Goal: Task Accomplishment & Management: Manage account settings

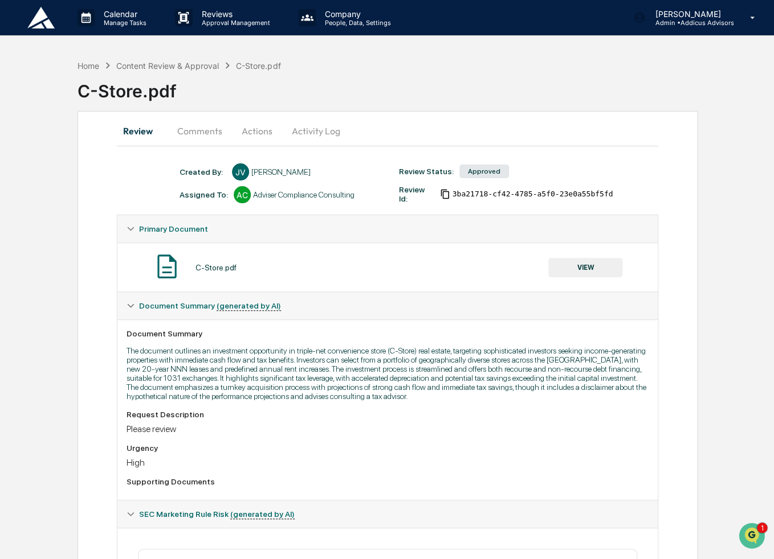
click at [32, 17] on img at bounding box center [40, 18] width 27 height 22
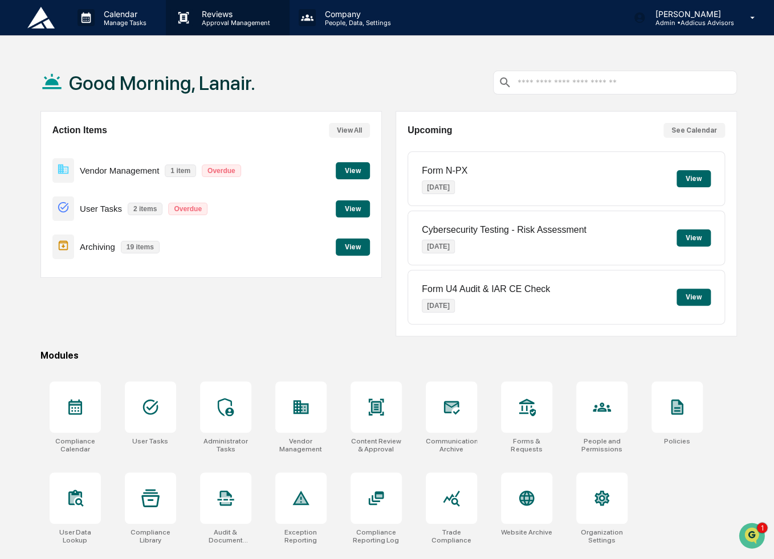
click at [230, 26] on div "Reviews Approval Management" at bounding box center [226, 18] width 112 height 18
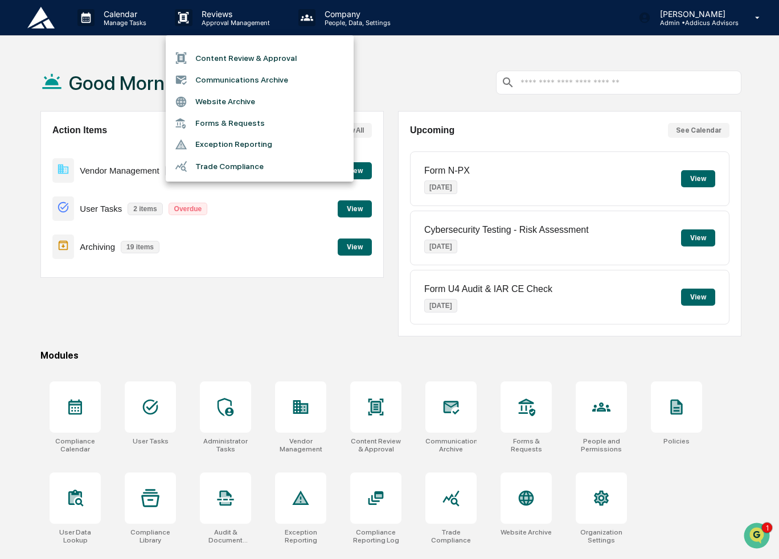
click at [267, 338] on div at bounding box center [389, 279] width 779 height 559
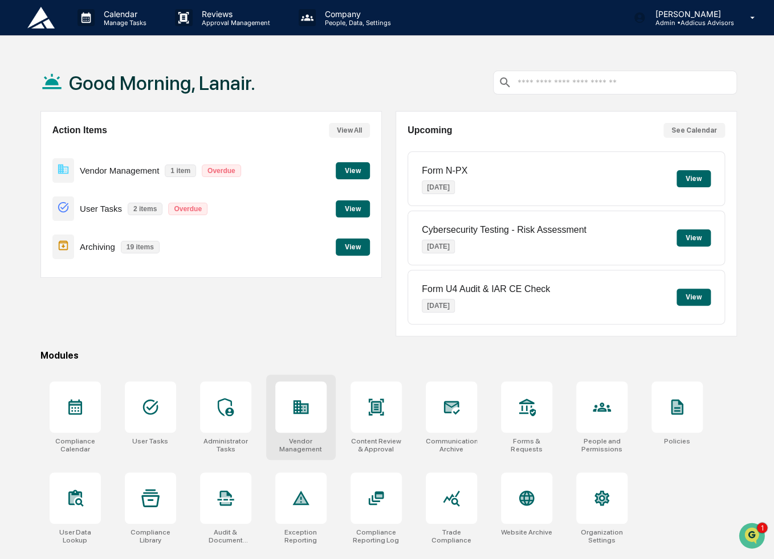
click at [294, 445] on div "Vendor Management" at bounding box center [300, 445] width 51 height 16
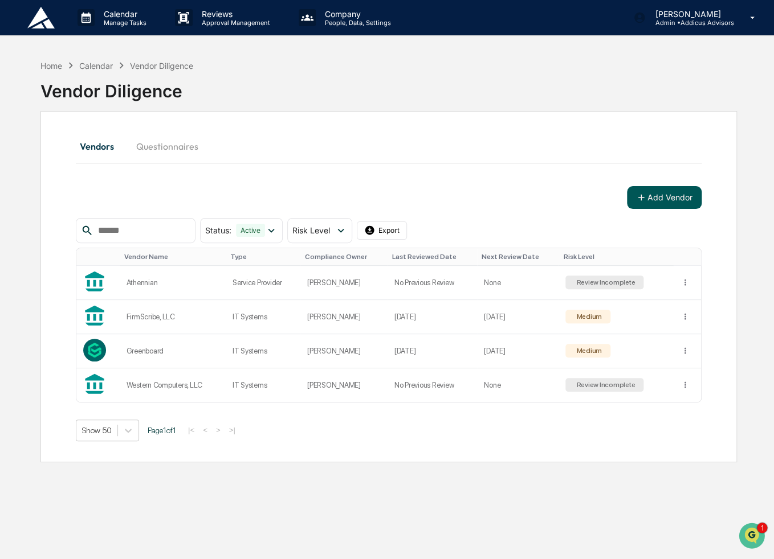
click at [662, 203] on button "Add Vendor" at bounding box center [664, 197] width 75 height 23
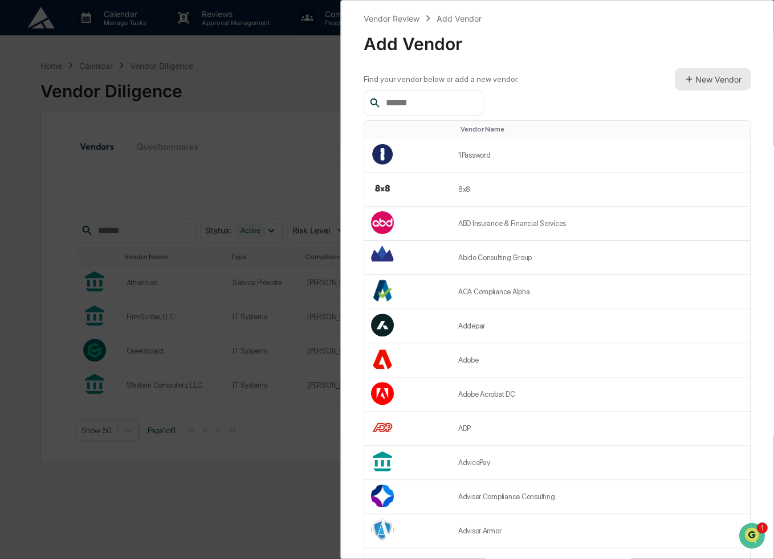
click at [701, 79] on button "New Vendor" at bounding box center [712, 79] width 76 height 23
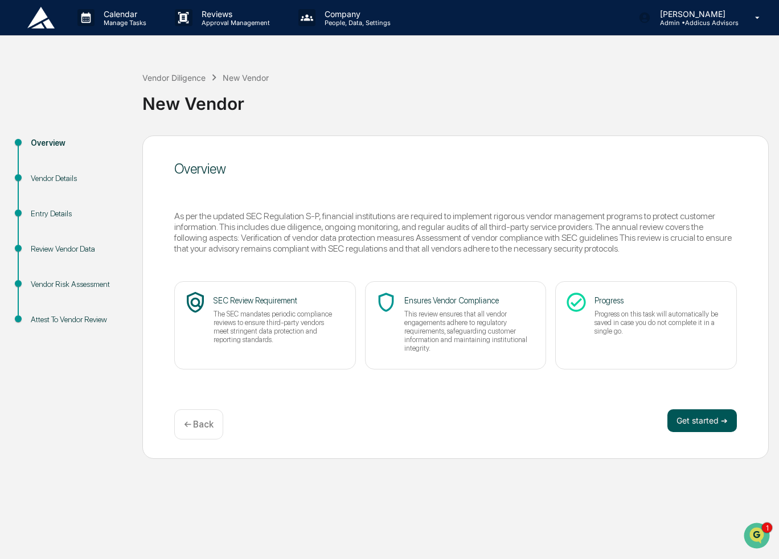
click at [703, 423] on button "Get started ➔" at bounding box center [702, 421] width 69 height 23
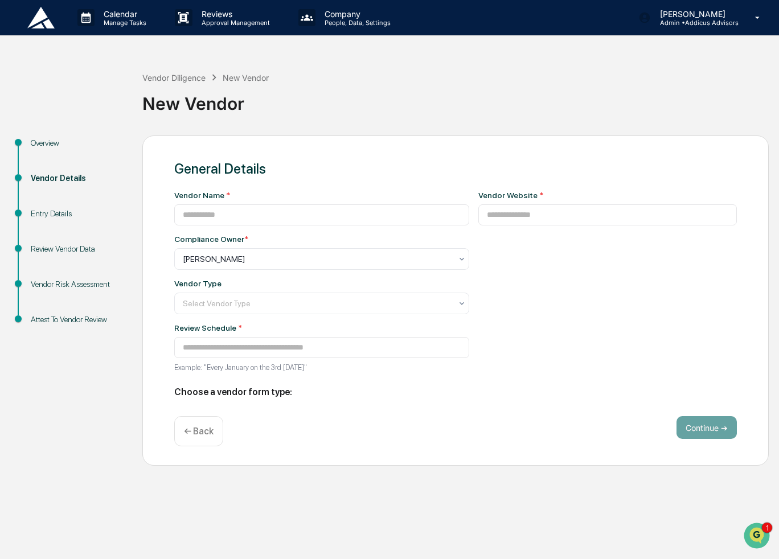
type input "**********"
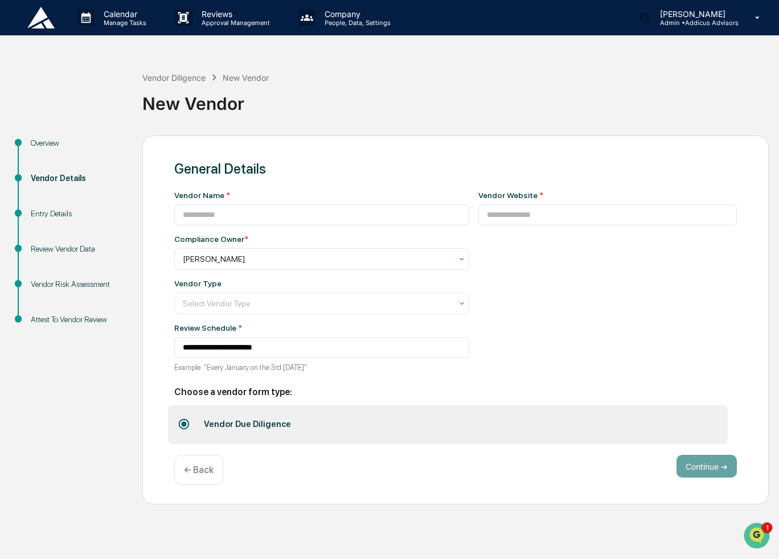
click at [41, 27] on img at bounding box center [40, 18] width 27 height 22
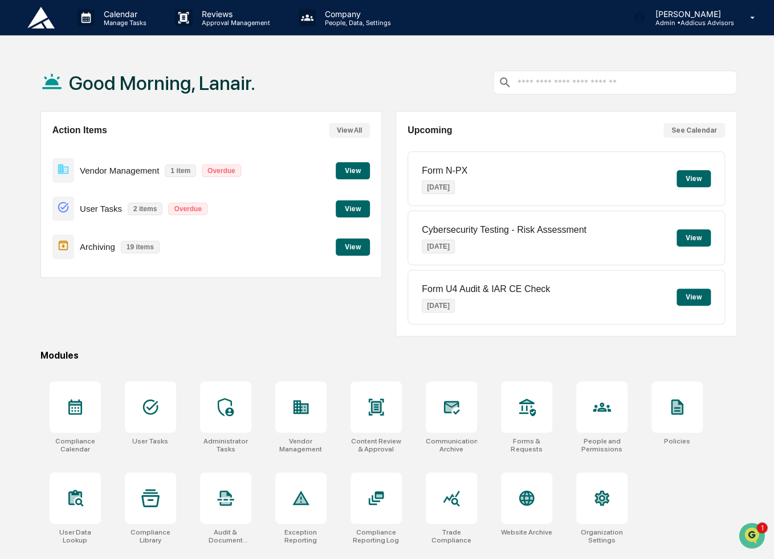
click at [350, 171] on button "View" at bounding box center [353, 170] width 34 height 17
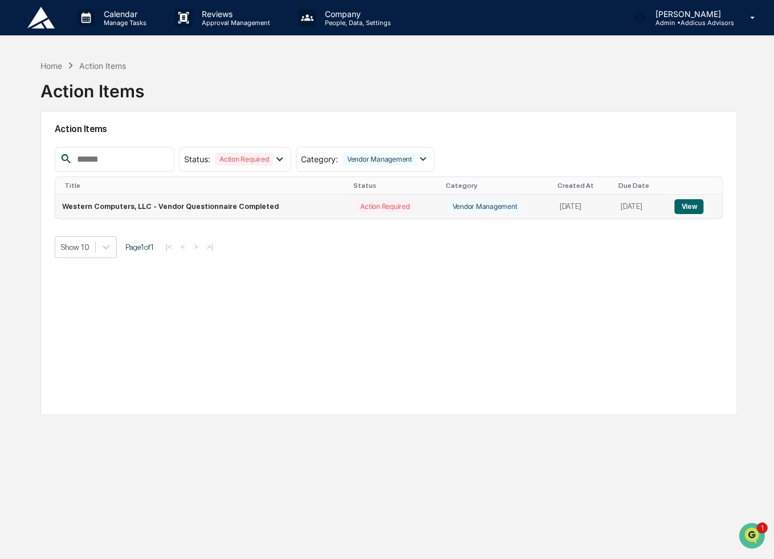
click at [689, 208] on button "View" at bounding box center [688, 206] width 29 height 15
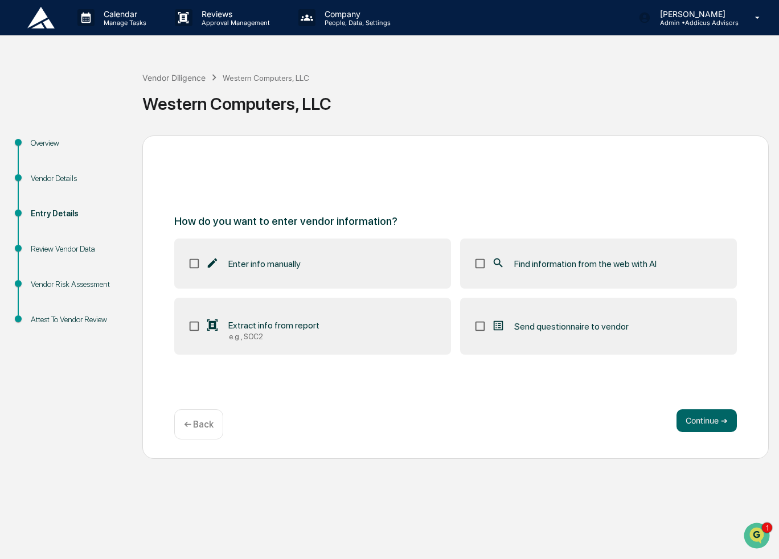
click at [611, 261] on span "Find information from the web with AI" at bounding box center [585, 264] width 142 height 11
click at [551, 263] on span "Find information from the web with AI" at bounding box center [585, 264] width 142 height 11
click at [540, 280] on label "Find information from the web with AI" at bounding box center [598, 264] width 277 height 50
click at [556, 328] on span "Send questionnaire to vendor" at bounding box center [571, 326] width 114 height 11
click at [38, 23] on img at bounding box center [40, 18] width 27 height 22
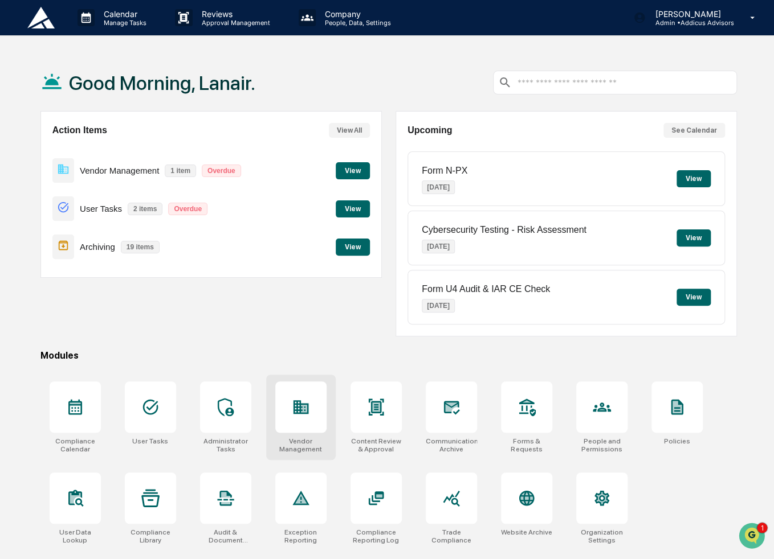
click at [296, 425] on div at bounding box center [300, 407] width 51 height 51
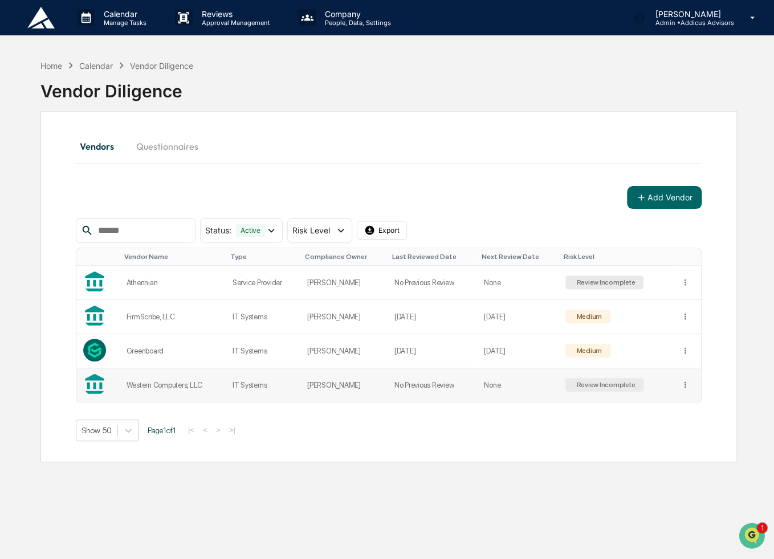
click at [629, 383] on div "Review Incomplete" at bounding box center [604, 385] width 61 height 8
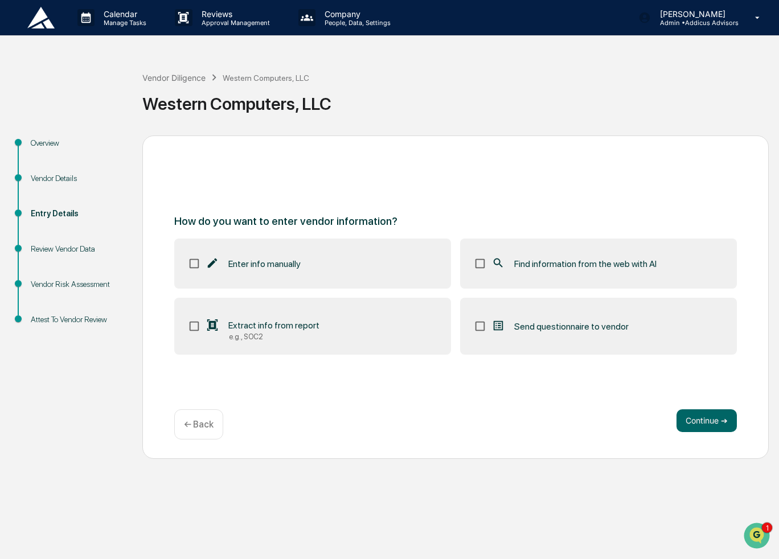
click at [564, 255] on label "Find information from the web with AI" at bounding box center [598, 264] width 277 height 50
click at [574, 313] on label "Send questionnaire to vendor" at bounding box center [598, 326] width 277 height 57
click at [708, 418] on button "Continue ➔" at bounding box center [707, 421] width 60 height 23
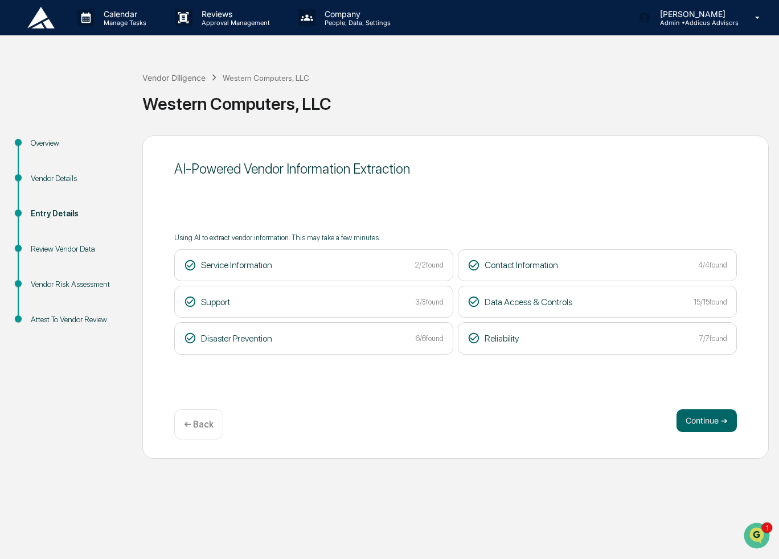
click at [708, 418] on button "Continue ➔" at bounding box center [707, 421] width 60 height 23
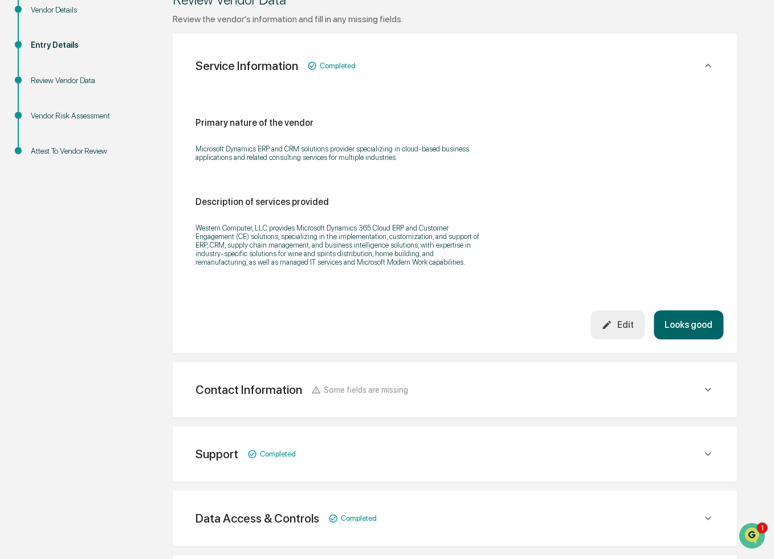
scroll to position [171, 0]
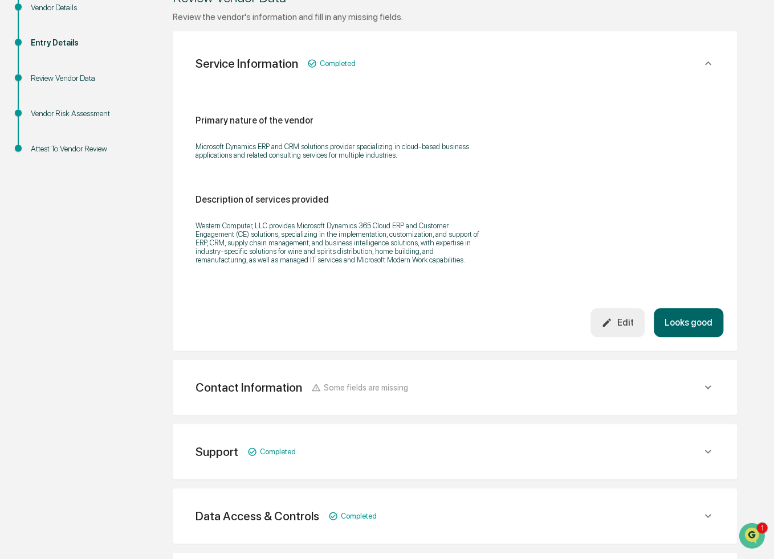
click at [686, 331] on button "Looks good" at bounding box center [687, 322] width 69 height 29
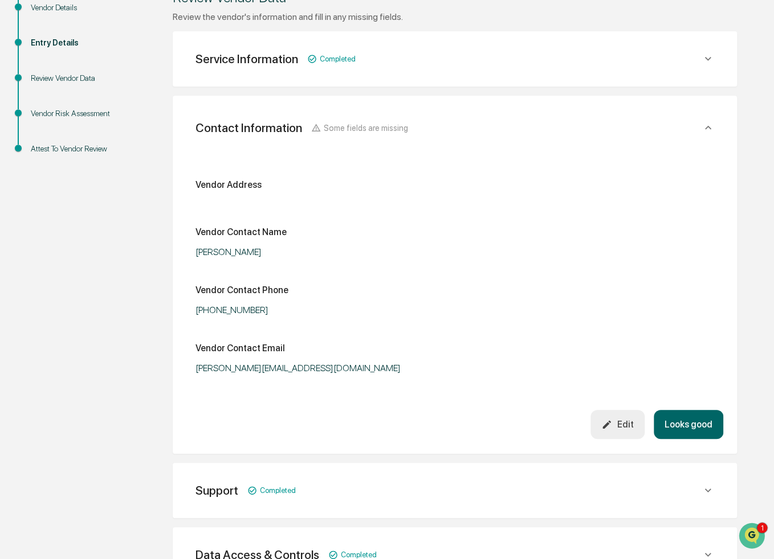
scroll to position [202, 0]
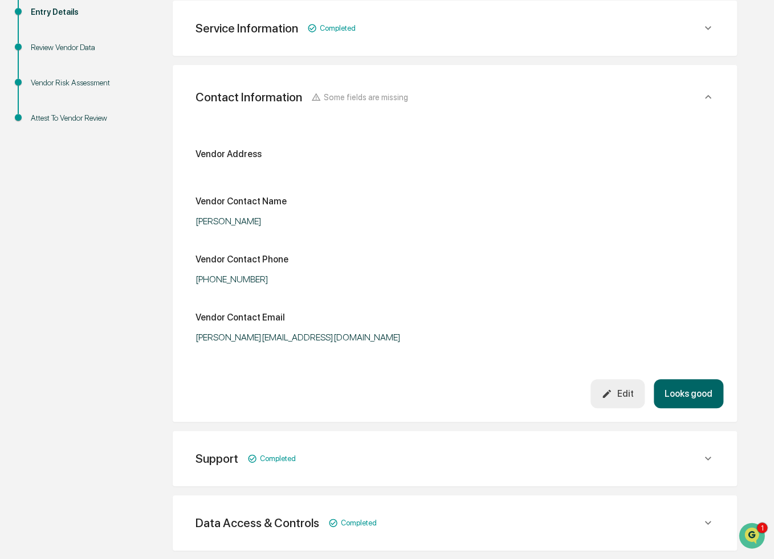
click at [519, 42] on div "Support Completed" at bounding box center [454, 28] width 537 height 28
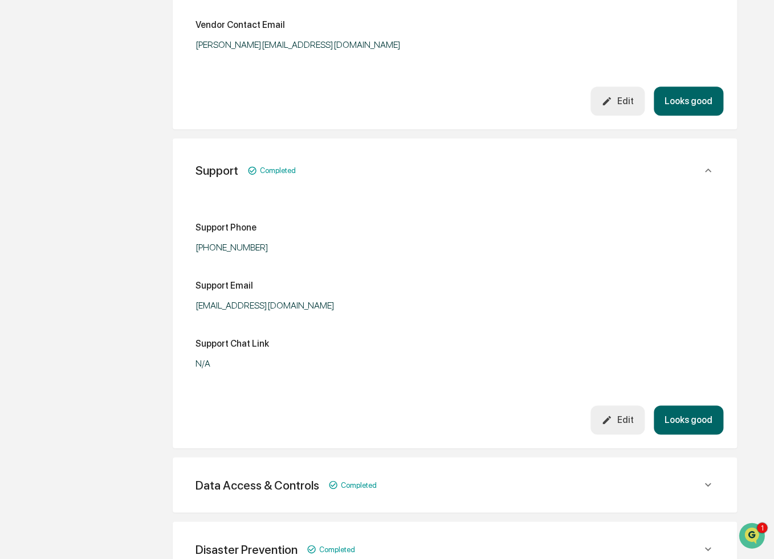
scroll to position [543, 0]
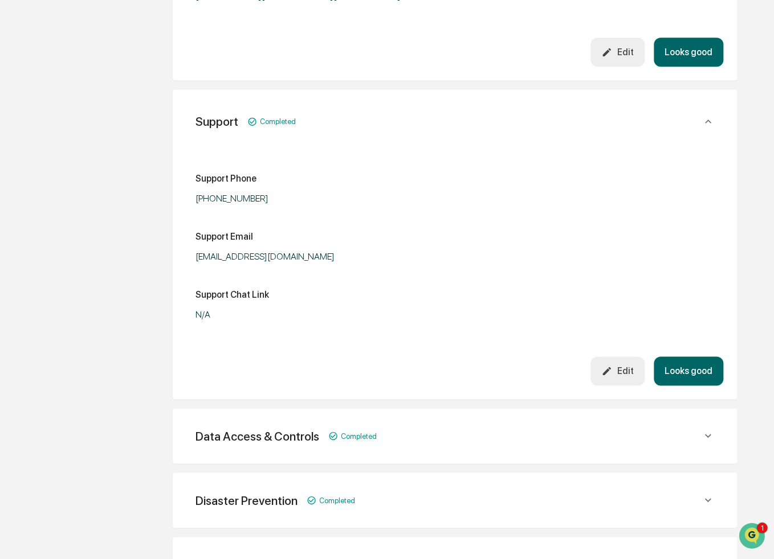
click at [698, 67] on button "Looks good" at bounding box center [687, 52] width 69 height 29
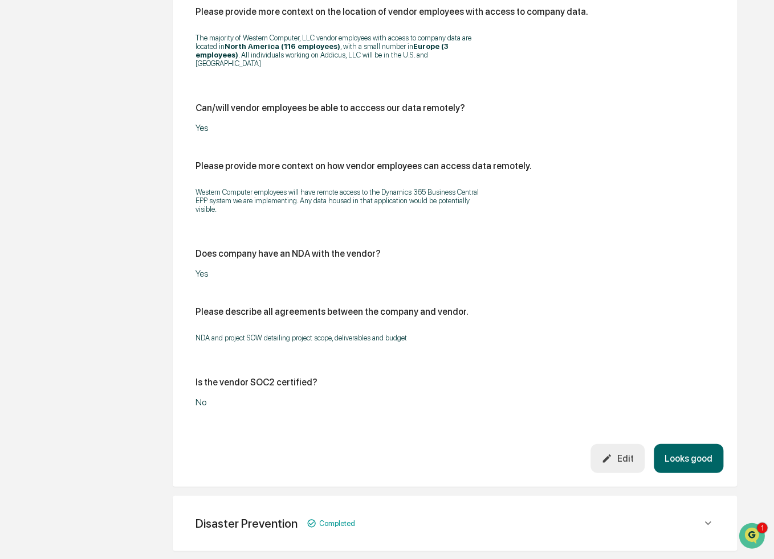
scroll to position [1080, 0]
click at [623, 455] on div "Edit" at bounding box center [617, 458] width 32 height 11
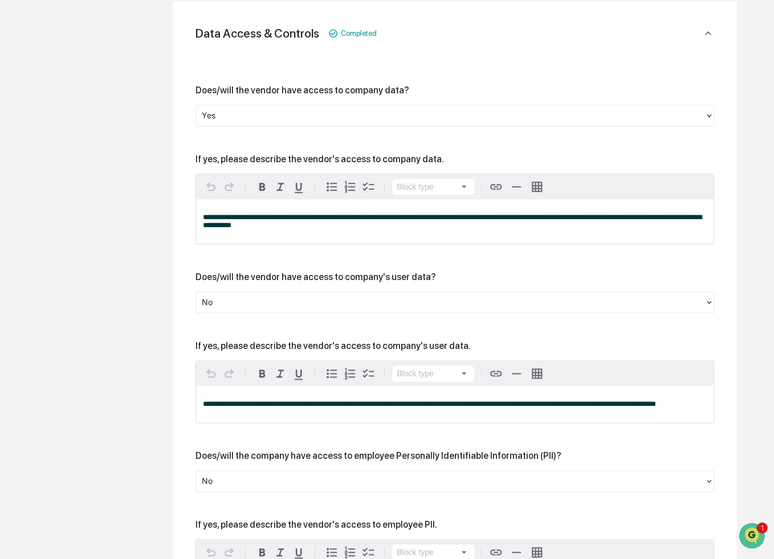
scroll to position [396, 0]
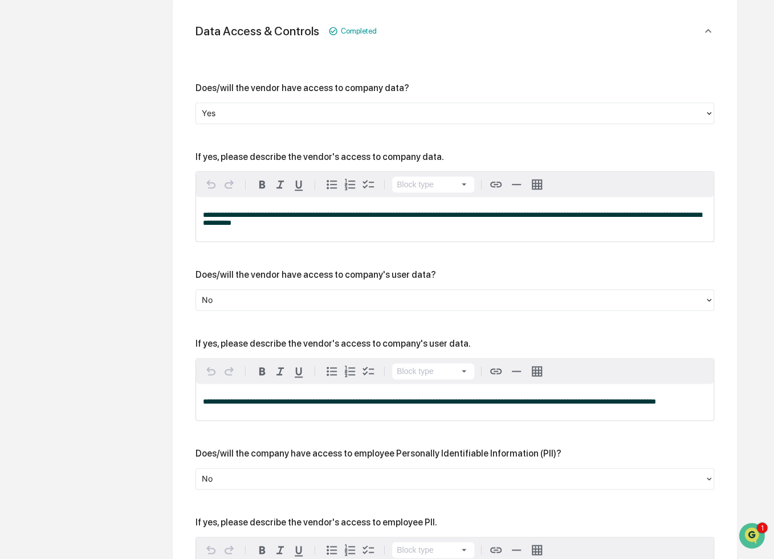
click at [402, 300] on div at bounding box center [450, 299] width 497 height 13
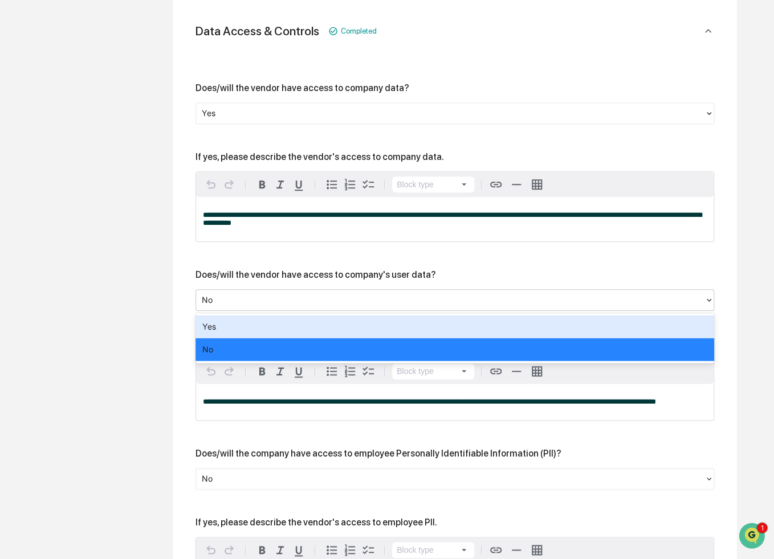
click at [412, 329] on div "Yes" at bounding box center [454, 327] width 518 height 23
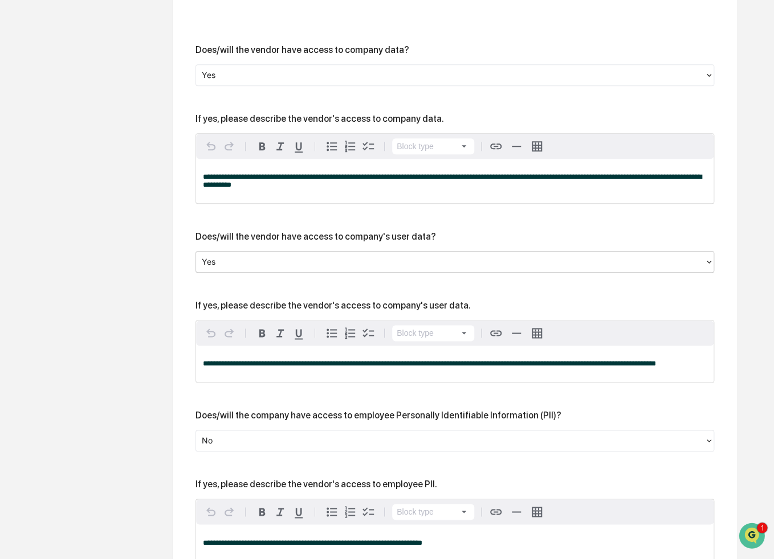
scroll to position [510, 0]
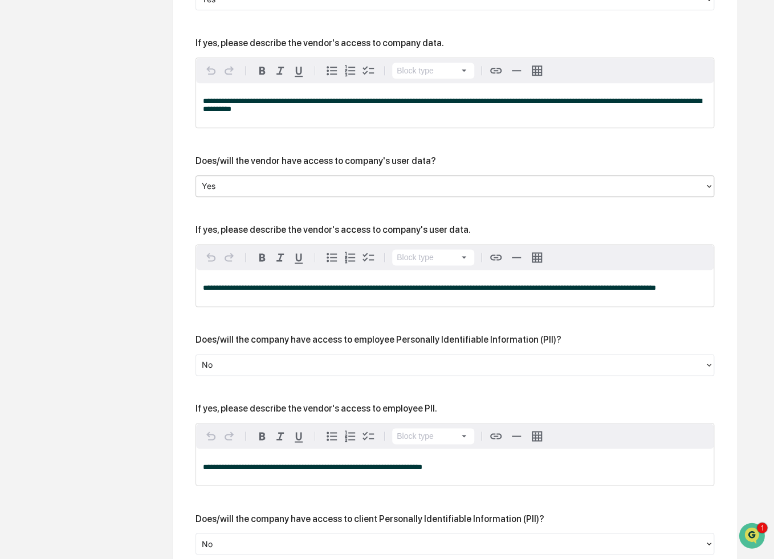
click at [397, 291] on span "**********" at bounding box center [429, 287] width 453 height 7
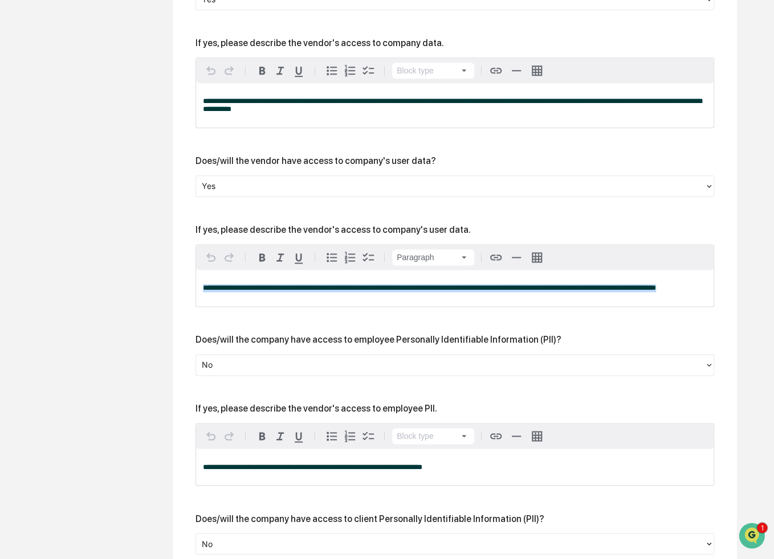
click at [397, 291] on span "**********" at bounding box center [429, 287] width 453 height 7
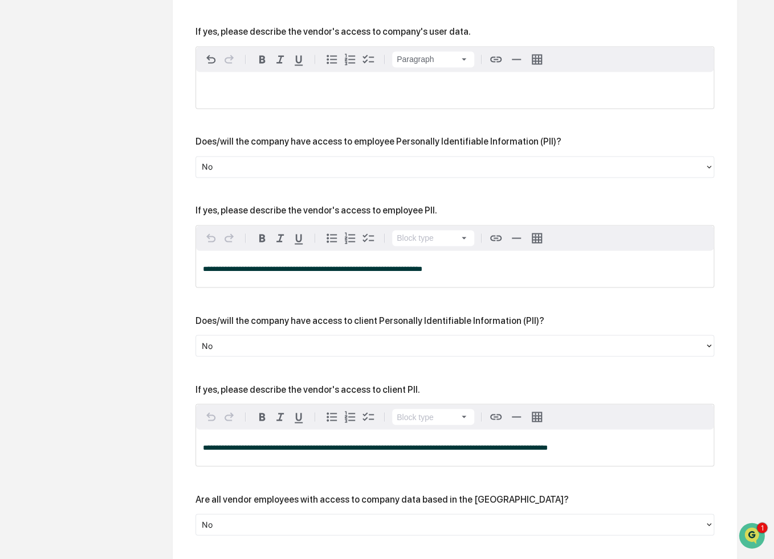
scroll to position [738, 0]
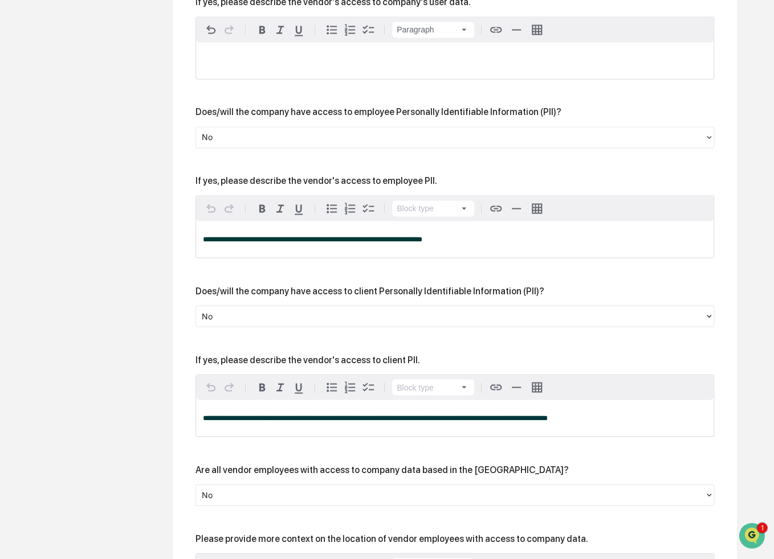
click at [386, 317] on div at bounding box center [450, 315] width 497 height 13
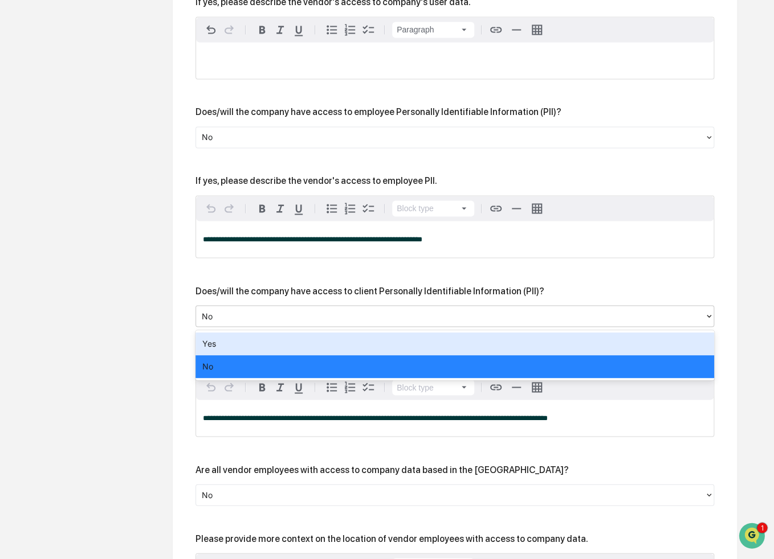
click at [390, 346] on div "Yes" at bounding box center [454, 344] width 518 height 23
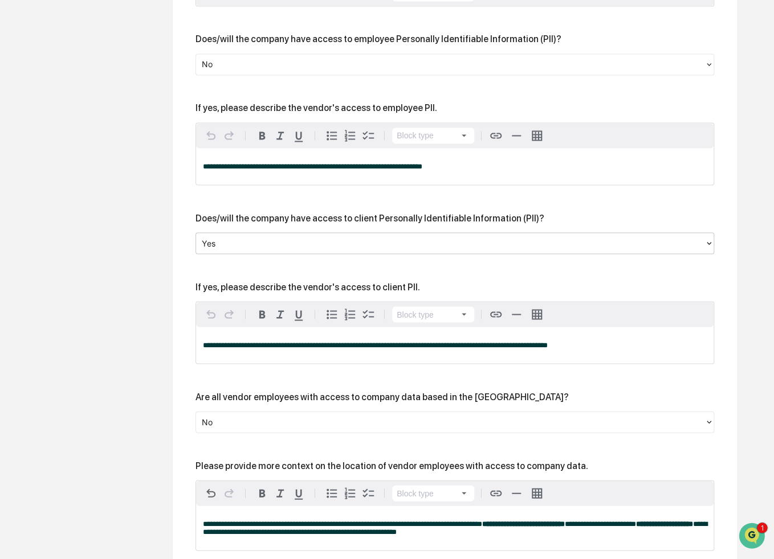
scroll to position [852, 0]
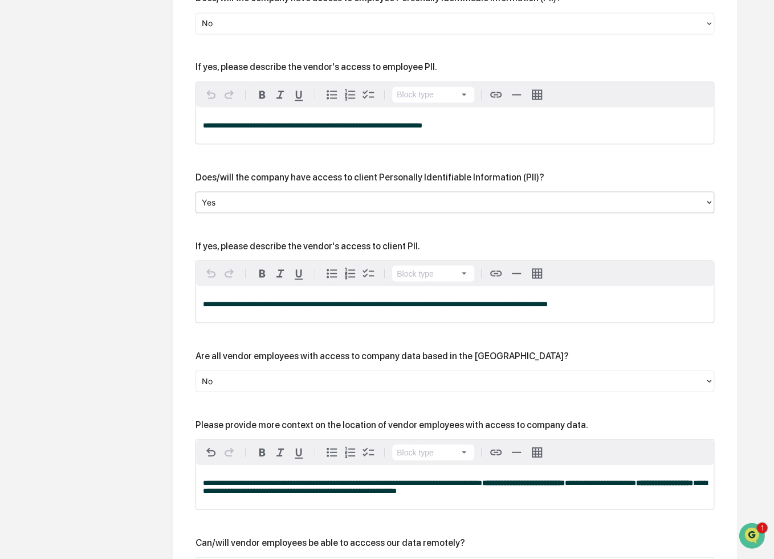
click at [363, 308] on span "**********" at bounding box center [375, 303] width 345 height 7
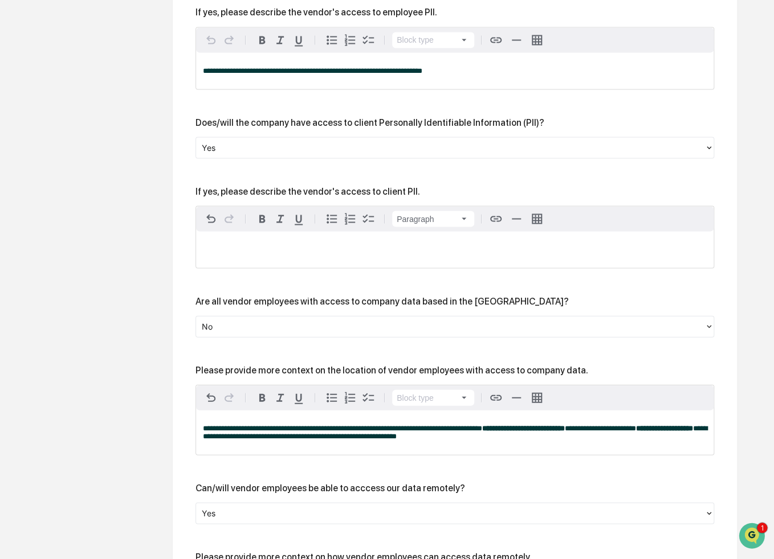
scroll to position [909, 0]
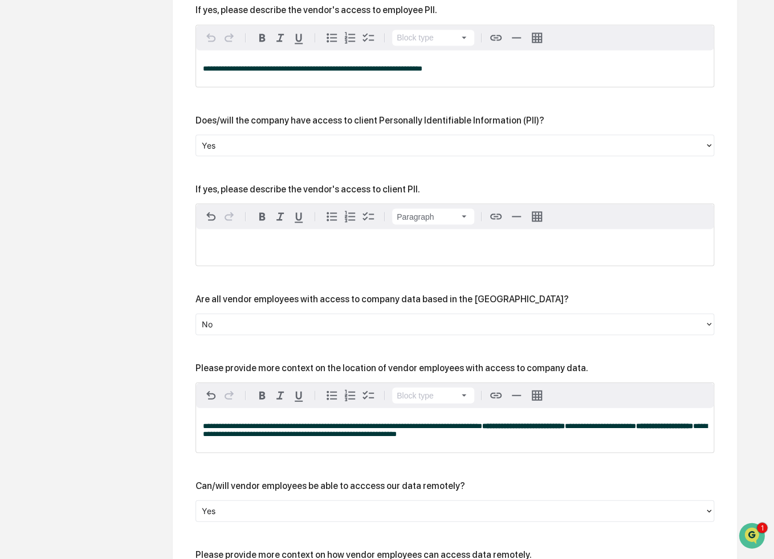
click at [488, 438] on p "**********" at bounding box center [455, 430] width 504 height 16
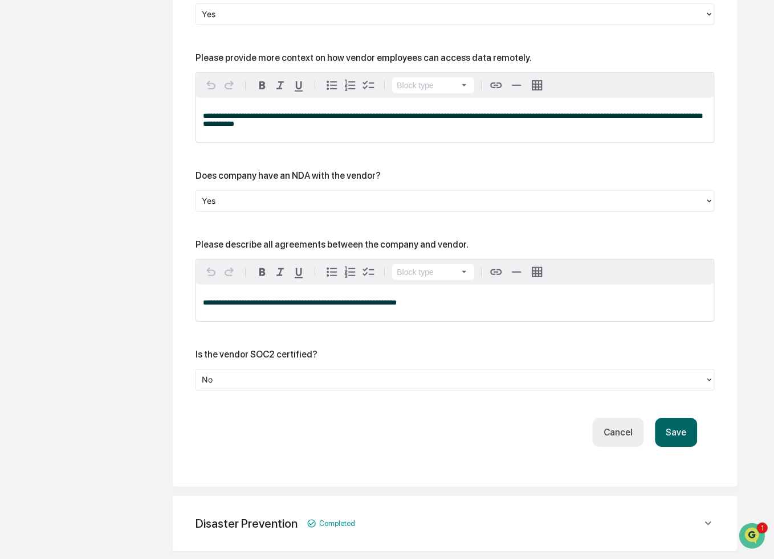
scroll to position [1422, 0]
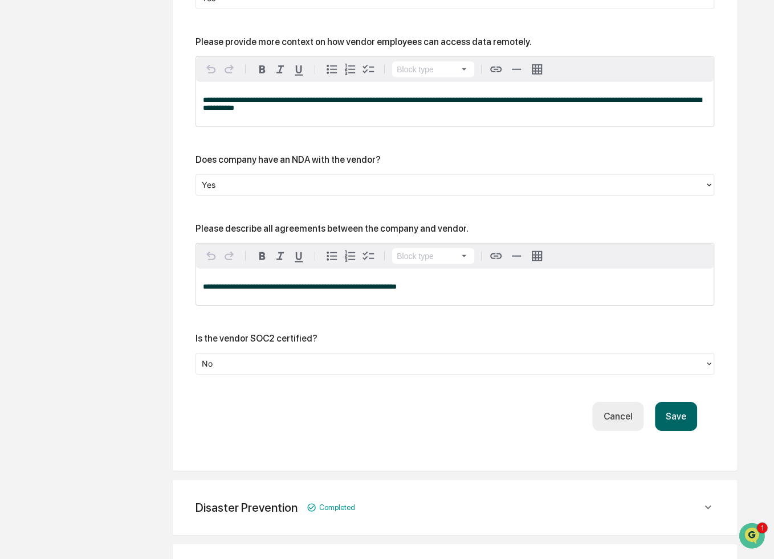
click at [684, 429] on button "Save" at bounding box center [675, 416] width 42 height 29
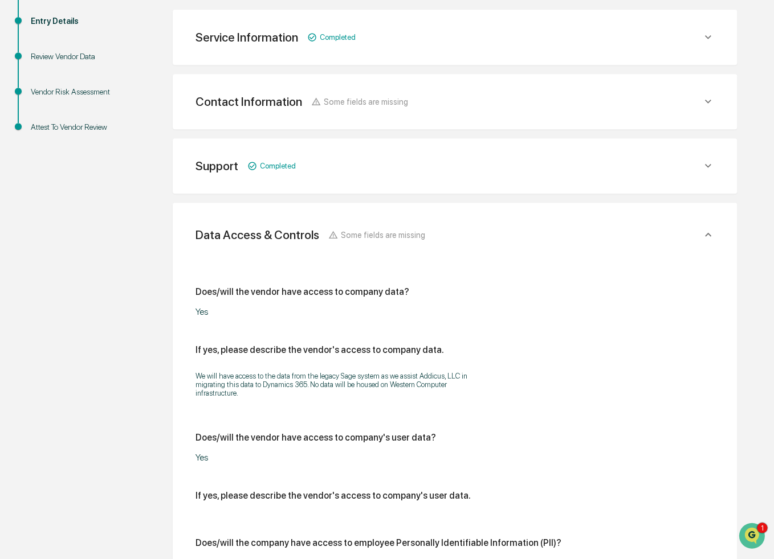
scroll to position [158, 0]
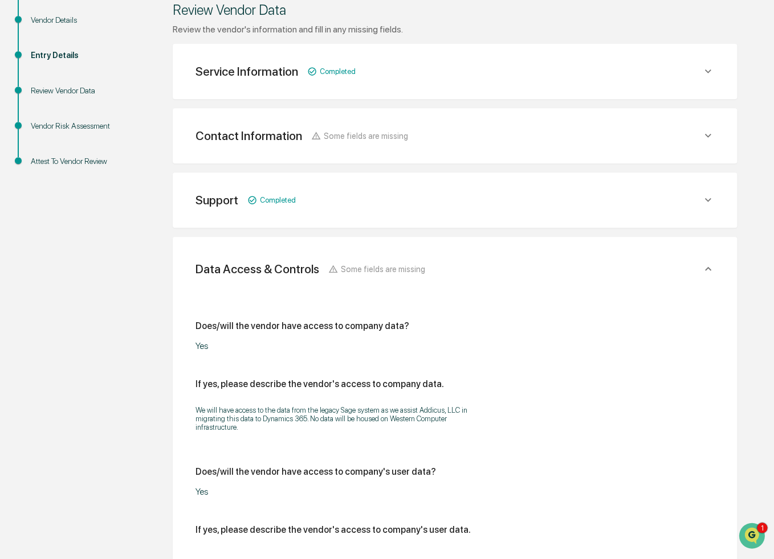
click at [440, 262] on div "Data Access & Controls Some fields are missing" at bounding box center [448, 269] width 506 height 14
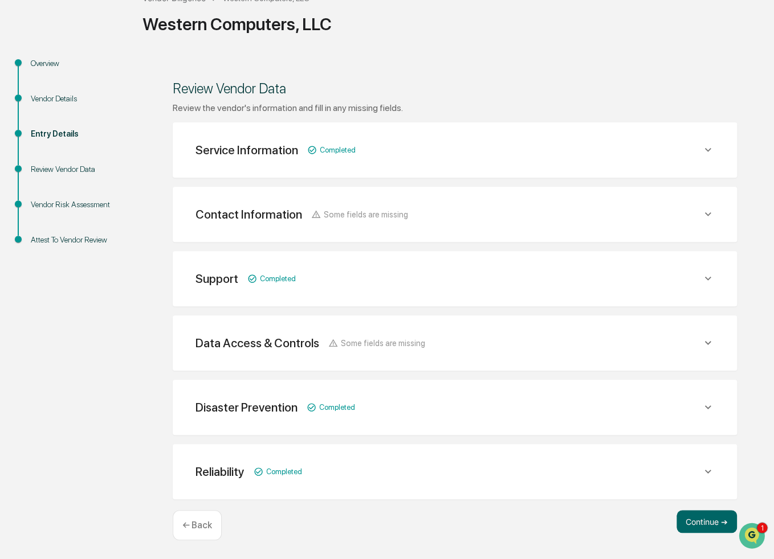
scroll to position [79, 0]
click at [513, 165] on div "Disaster Prevention Completed" at bounding box center [454, 151] width 537 height 28
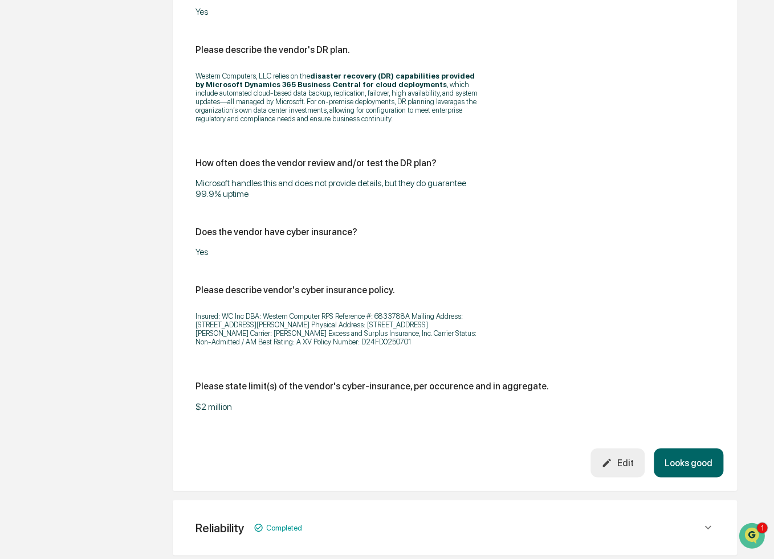
scroll to position [591, 0]
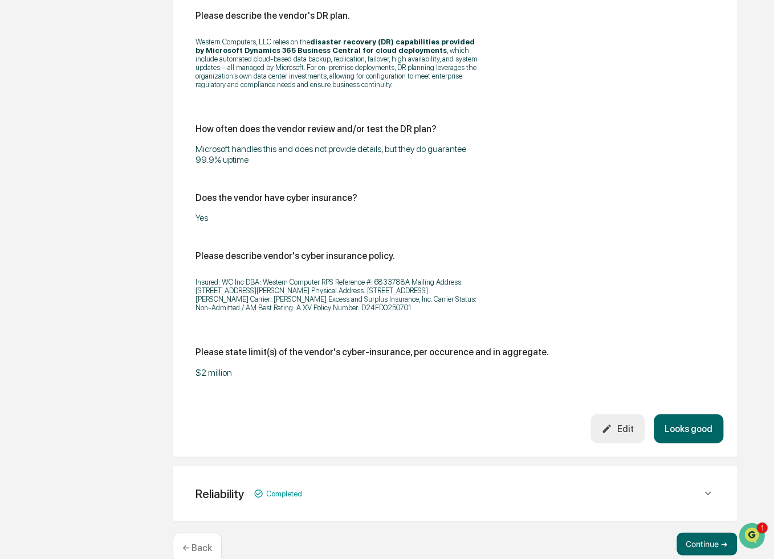
click at [698, 423] on button "Looks good" at bounding box center [687, 428] width 69 height 29
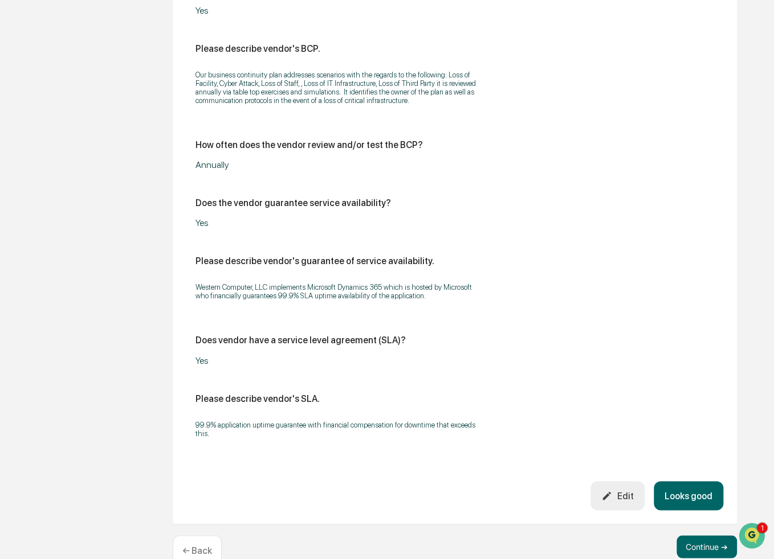
scroll to position [629, 0]
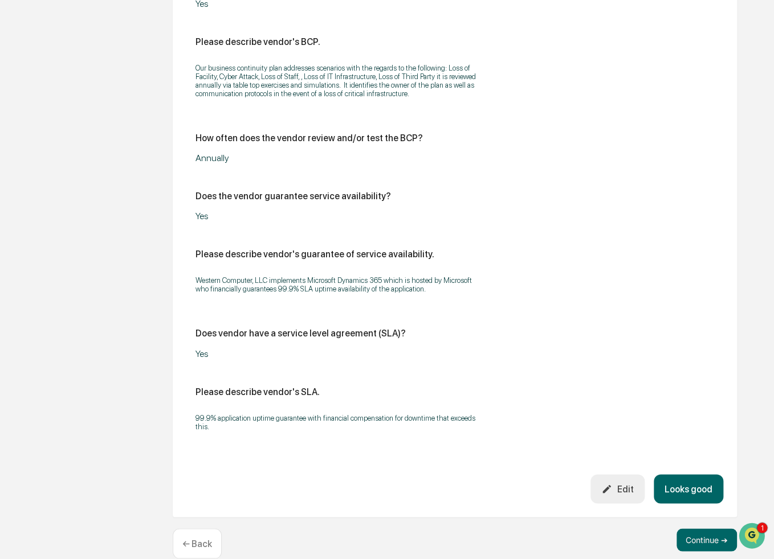
click at [701, 486] on button "Looks good" at bounding box center [687, 488] width 69 height 29
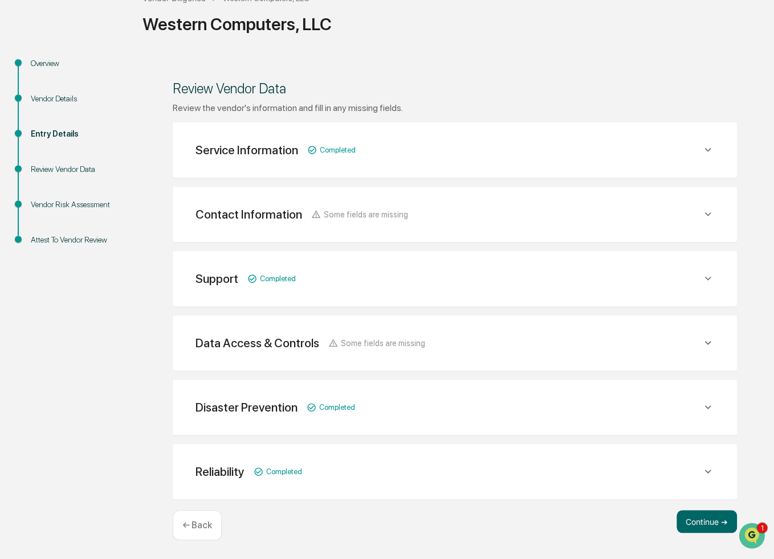
scroll to position [79, 0]
click at [709, 525] on button "Continue ➔" at bounding box center [706, 523] width 60 height 23
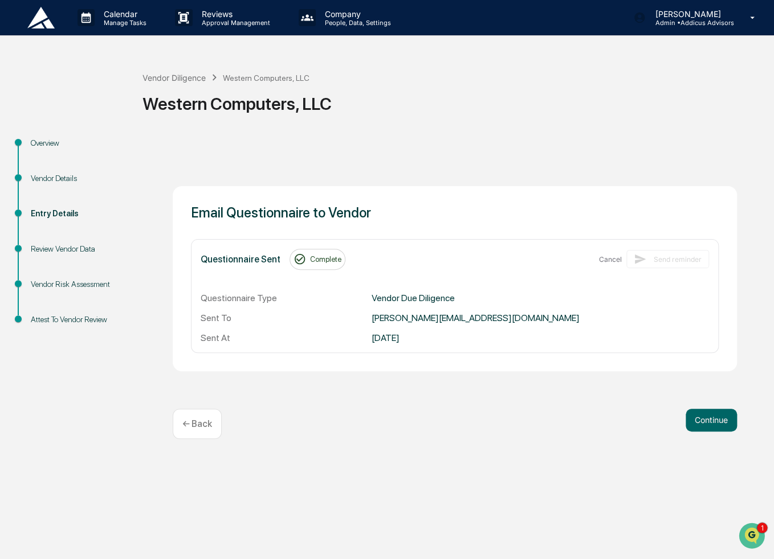
scroll to position [0, 0]
click at [706, 422] on button "Continue" at bounding box center [711, 420] width 51 height 23
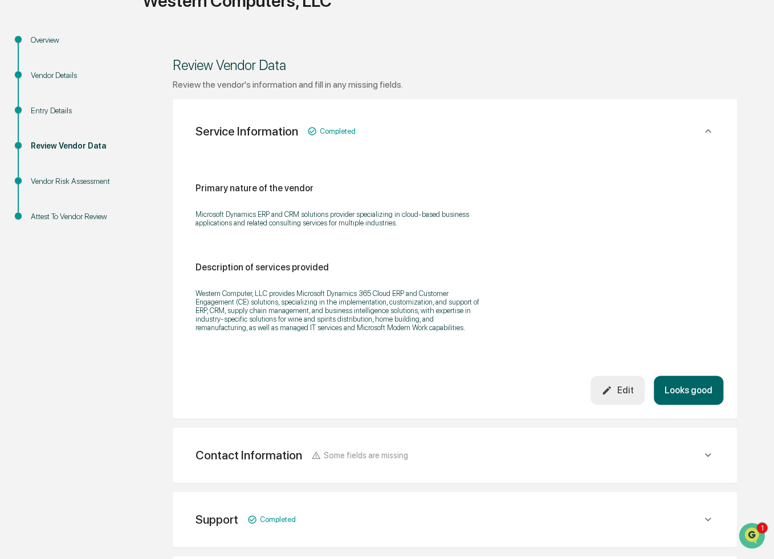
scroll to position [114, 0]
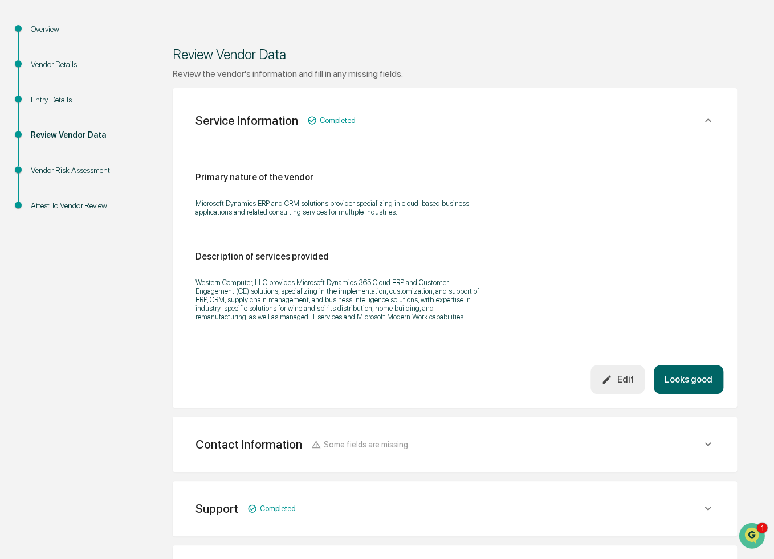
click at [691, 384] on button "Looks good" at bounding box center [687, 379] width 69 height 29
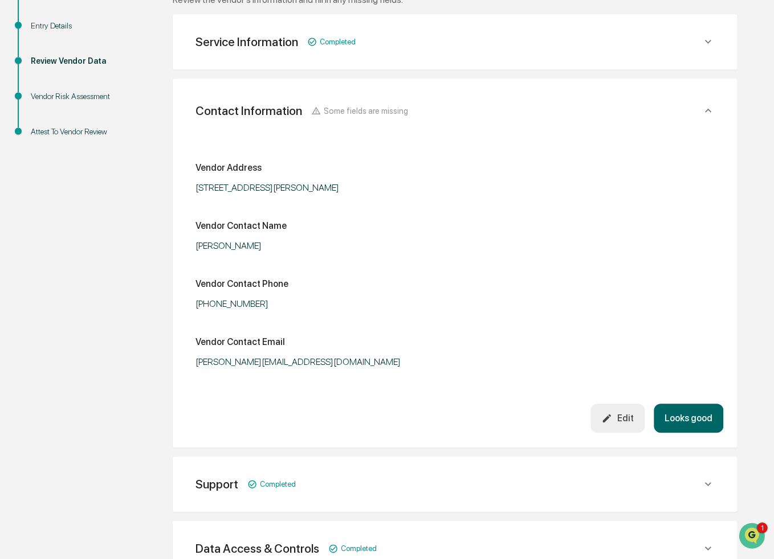
scroll to position [202, 0]
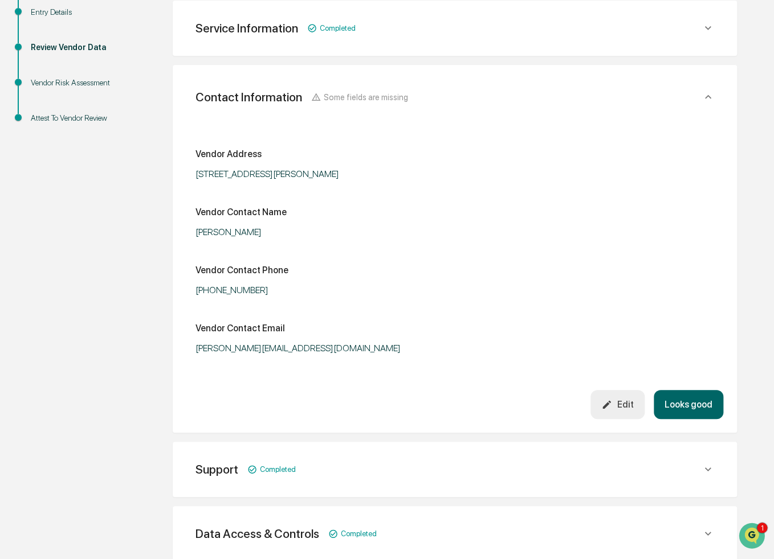
click at [690, 401] on button "Looks good" at bounding box center [687, 404] width 69 height 29
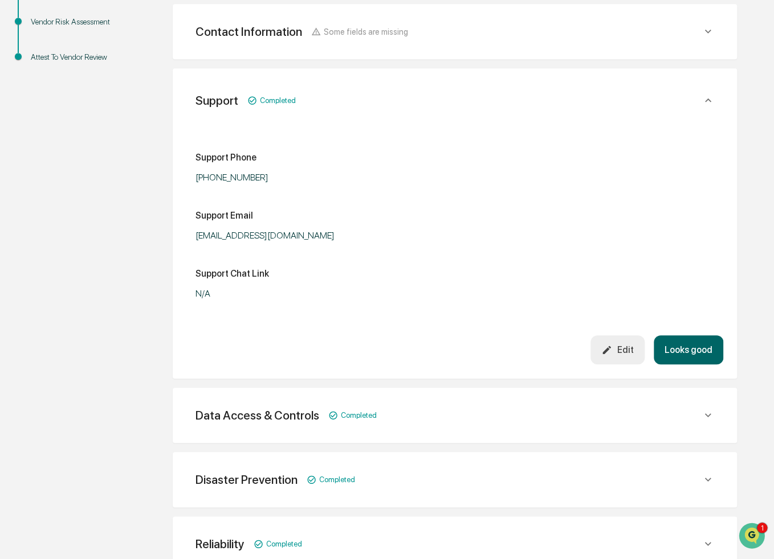
scroll to position [266, 0]
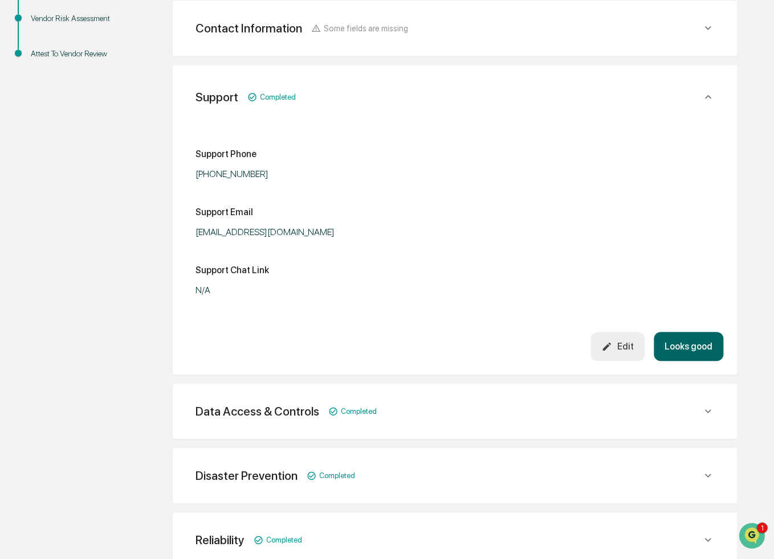
click at [678, 349] on button "Looks good" at bounding box center [687, 346] width 69 height 29
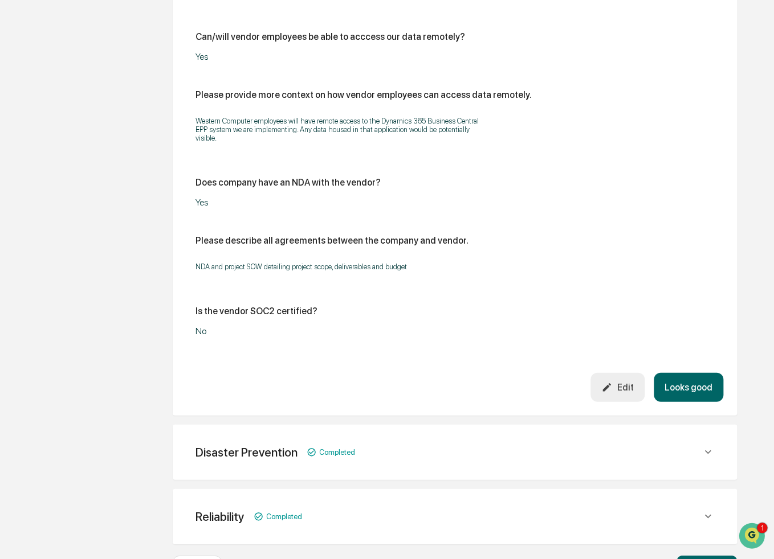
scroll to position [1185, 0]
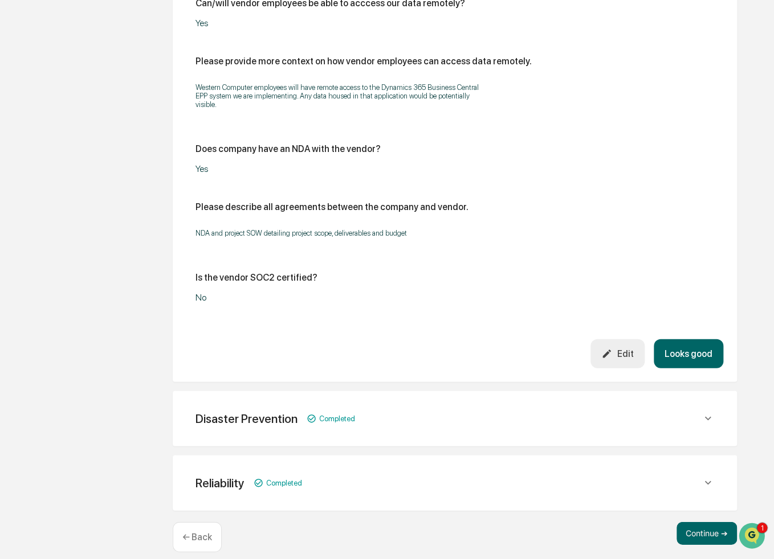
click at [618, 351] on div "Edit" at bounding box center [617, 354] width 32 height 11
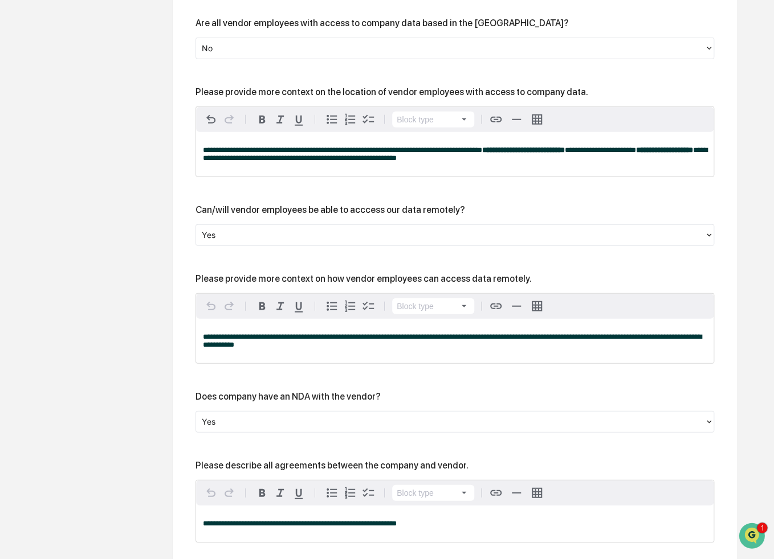
click at [492, 162] on p "**********" at bounding box center [455, 154] width 504 height 16
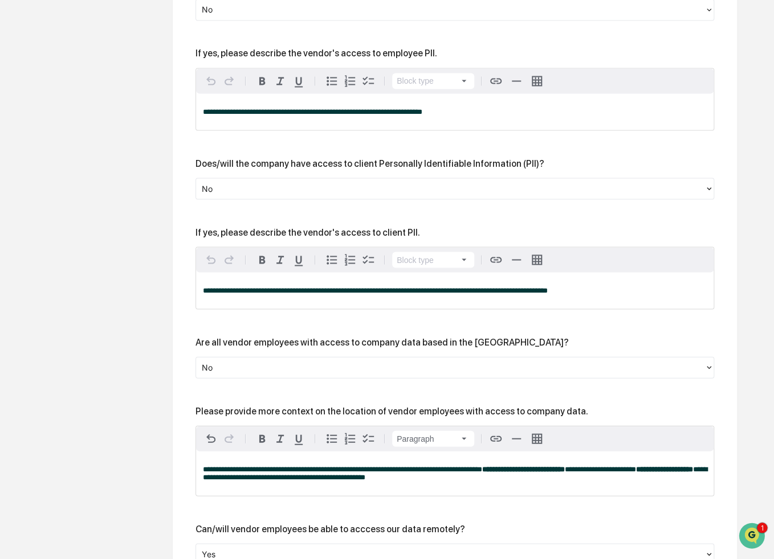
scroll to position [843, 0]
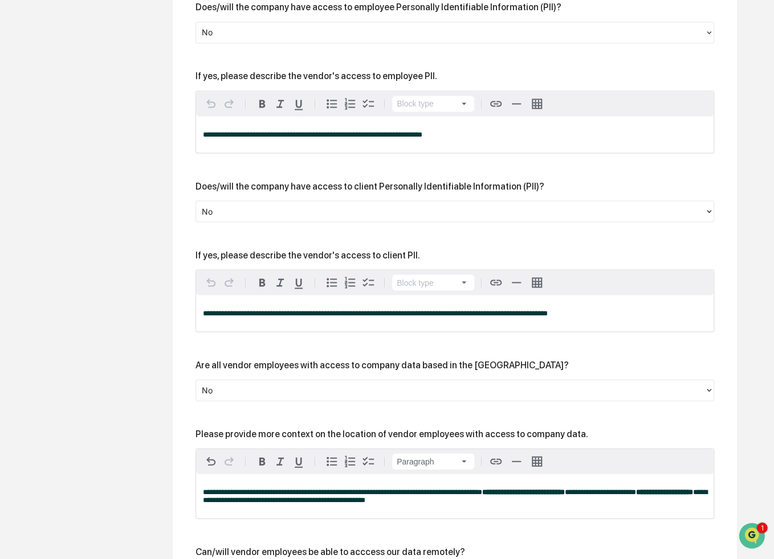
click at [415, 214] on div at bounding box center [450, 210] width 497 height 13
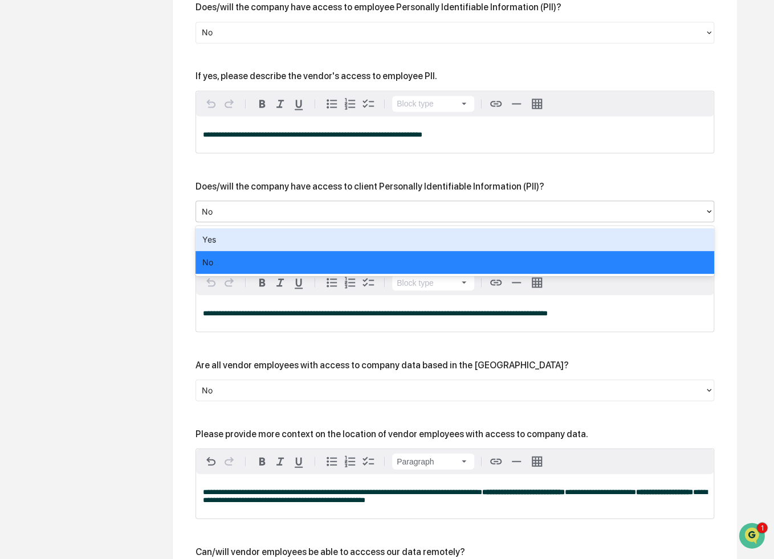
click at [422, 242] on div "Yes" at bounding box center [454, 239] width 518 height 23
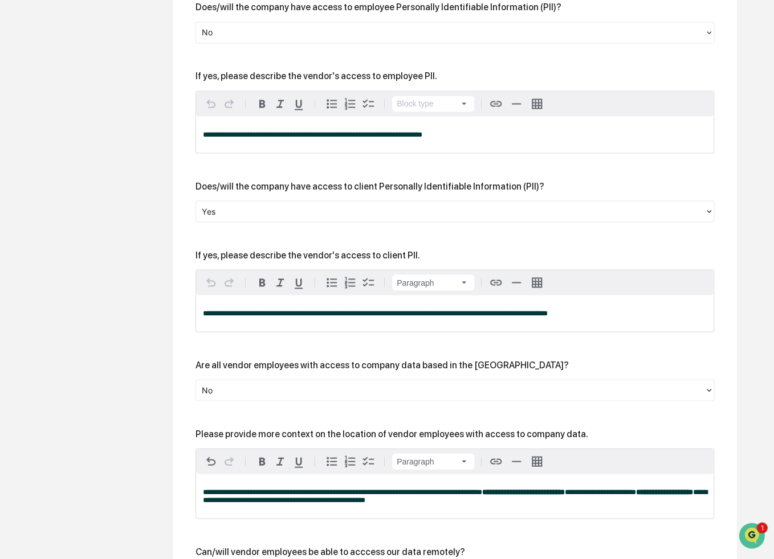
click at [458, 317] on span "**********" at bounding box center [375, 312] width 345 height 7
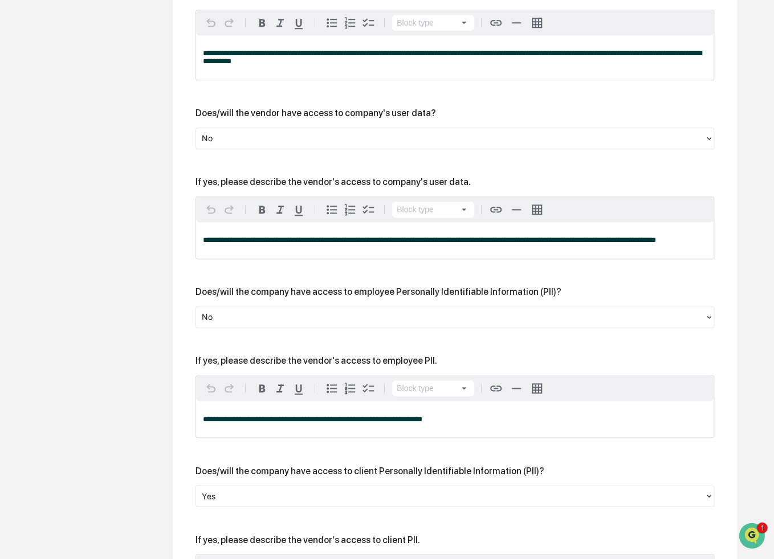
scroll to position [558, 0]
click at [400, 142] on div at bounding box center [450, 138] width 497 height 13
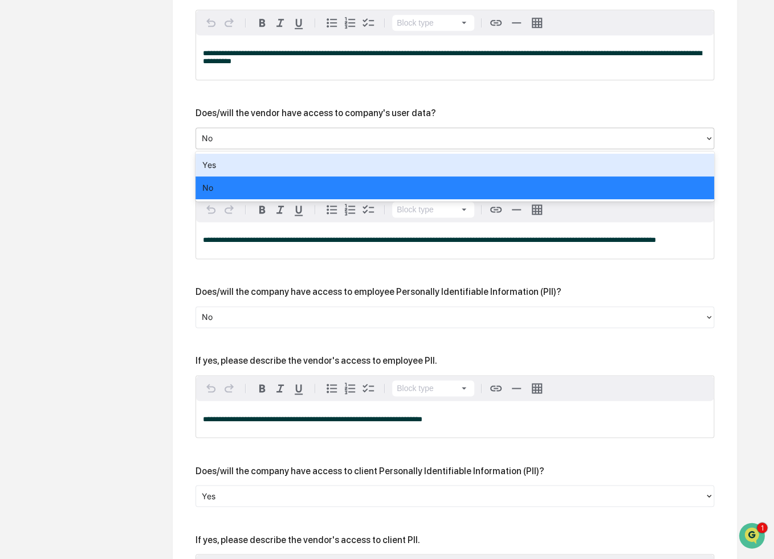
click at [402, 166] on div "Yes" at bounding box center [454, 165] width 518 height 23
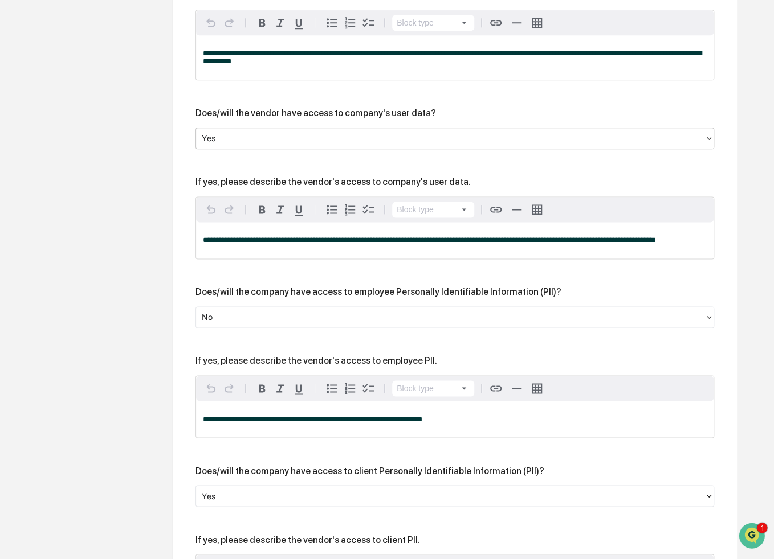
click at [410, 242] on span "**********" at bounding box center [429, 239] width 453 height 7
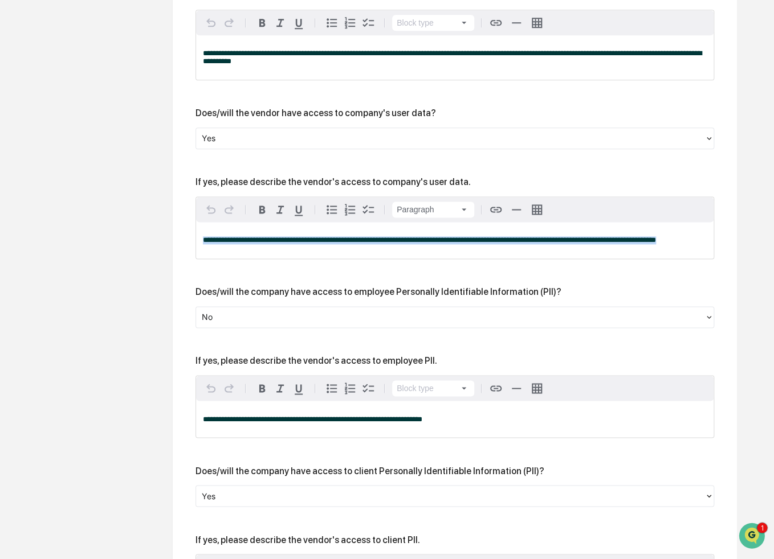
click at [410, 242] on span "**********" at bounding box center [429, 239] width 453 height 7
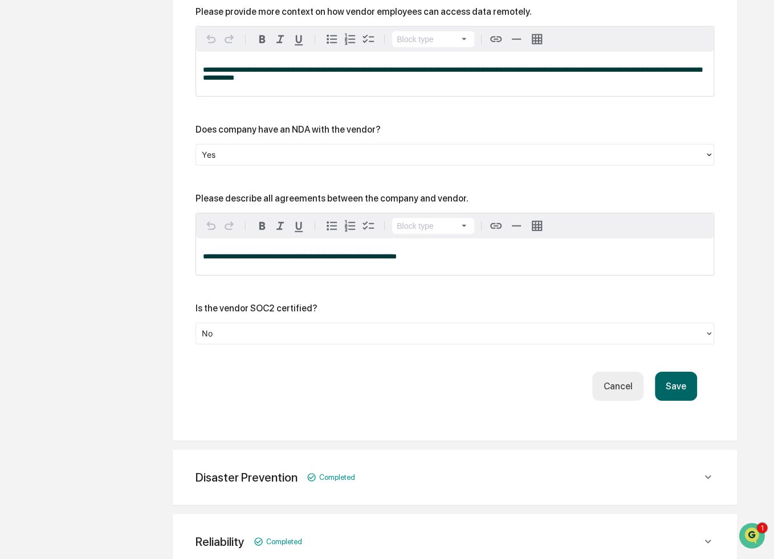
scroll to position [1470, 0]
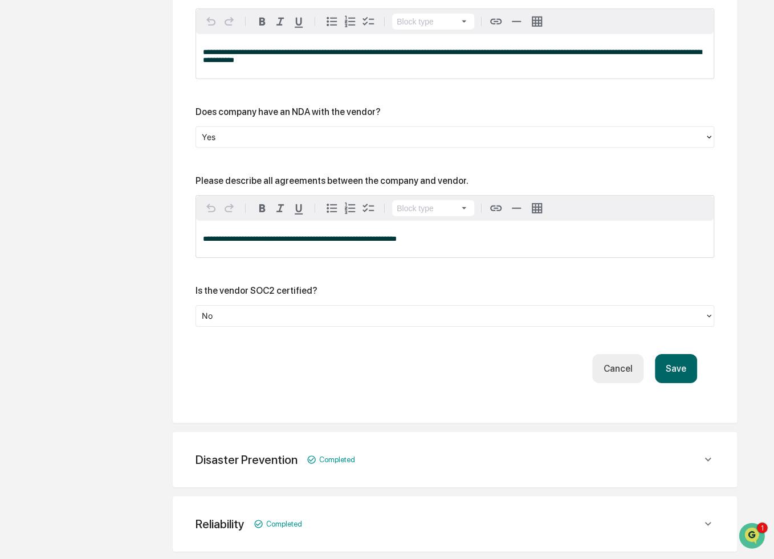
click at [660, 367] on button "Save" at bounding box center [675, 368] width 42 height 29
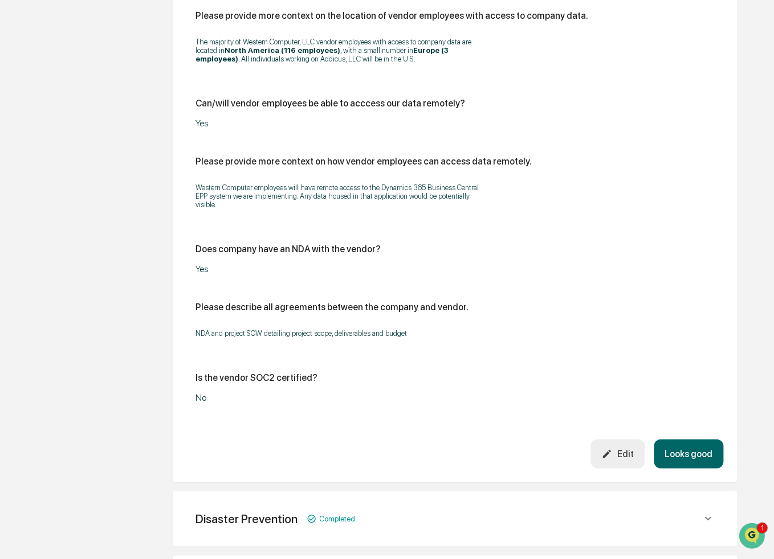
scroll to position [1013, 0]
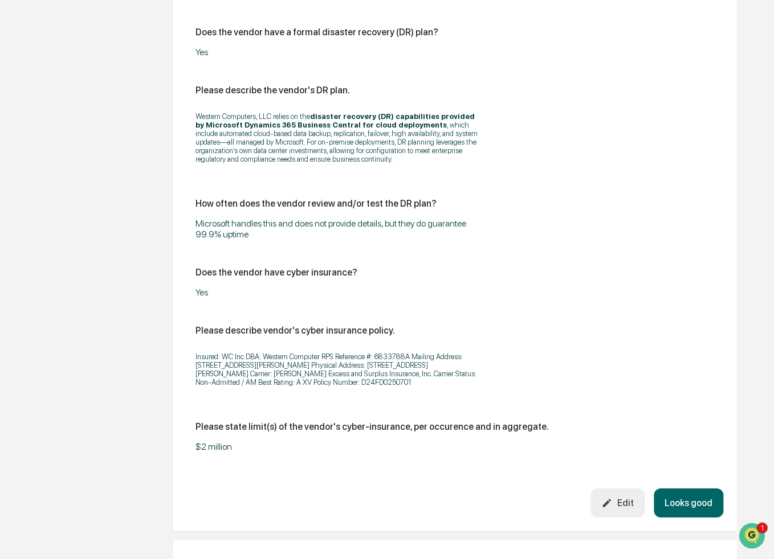
scroll to position [1663, 0]
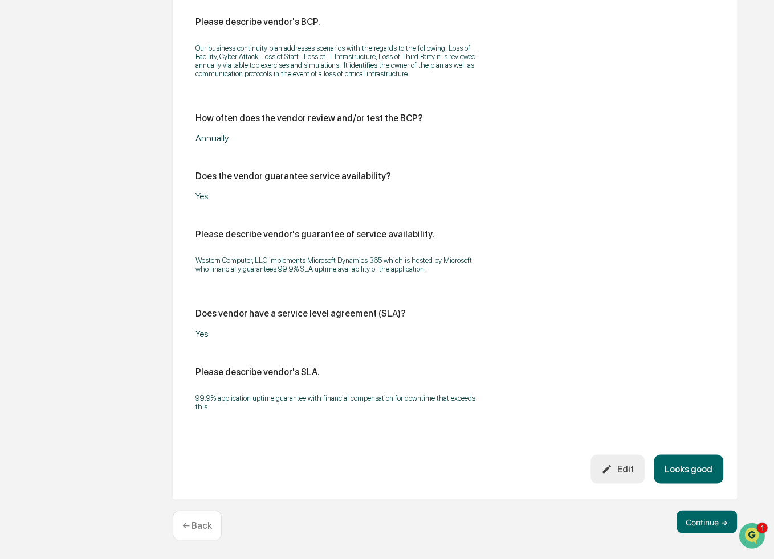
scroll to position [583, 0]
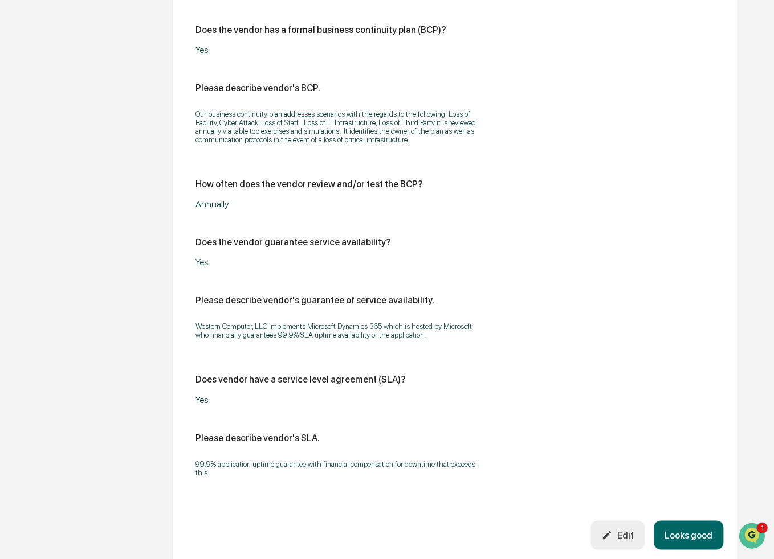
click at [694, 538] on button "Looks good" at bounding box center [687, 535] width 69 height 29
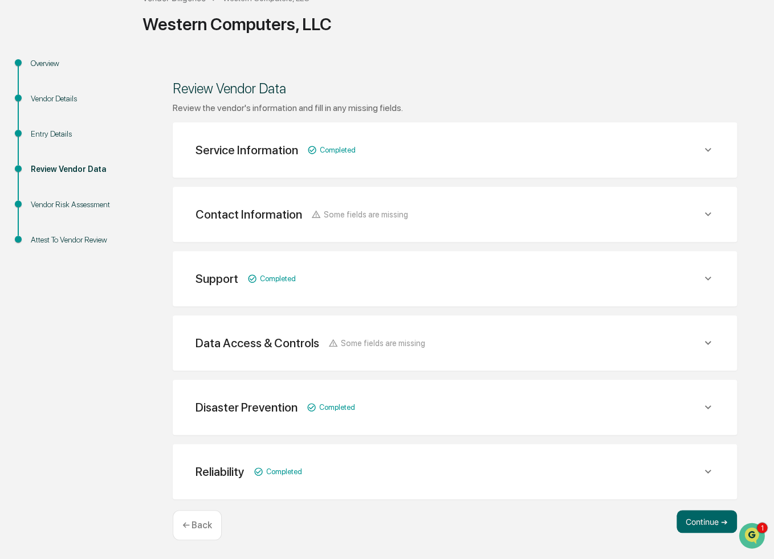
scroll to position [79, 0]
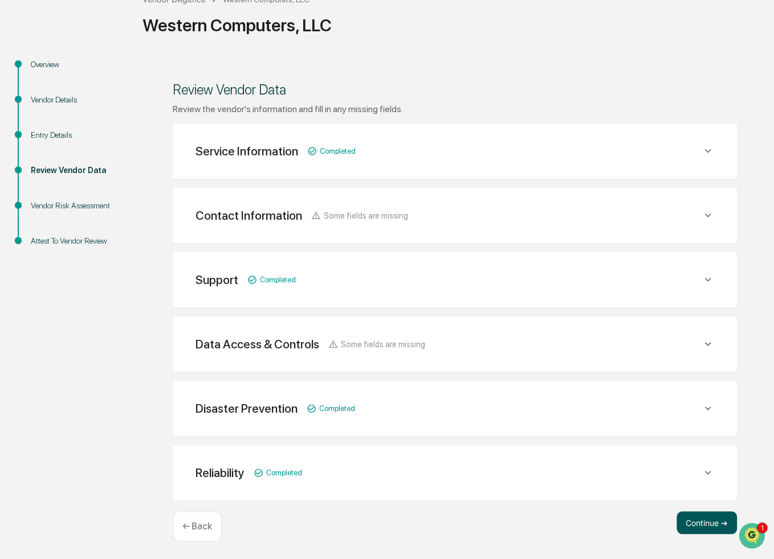
click at [692, 522] on button "Continue ➔" at bounding box center [706, 523] width 60 height 23
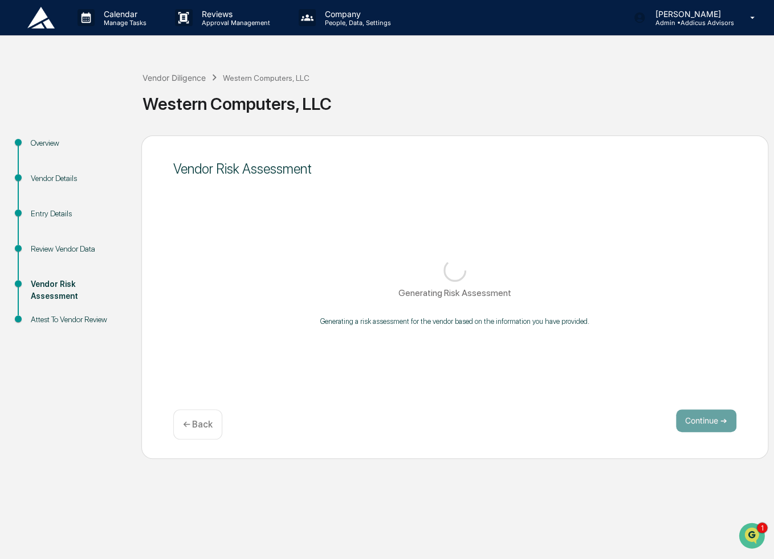
scroll to position [0, 0]
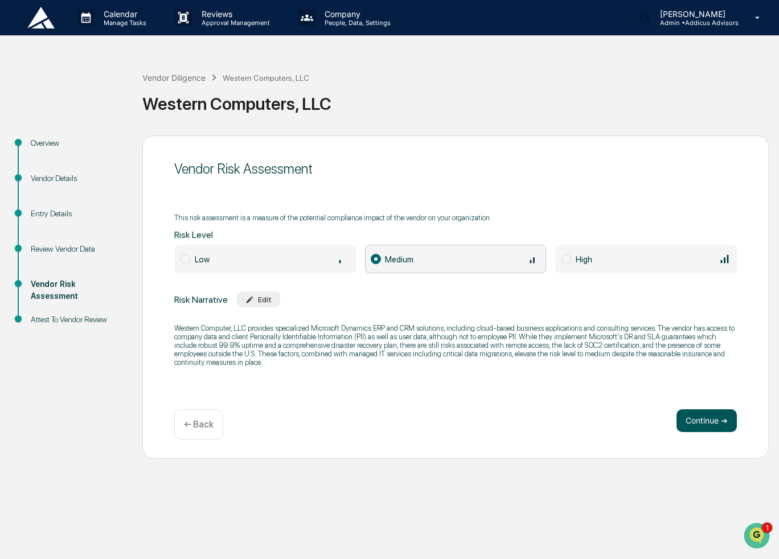
click at [717, 424] on button "Continue ➔" at bounding box center [707, 421] width 60 height 23
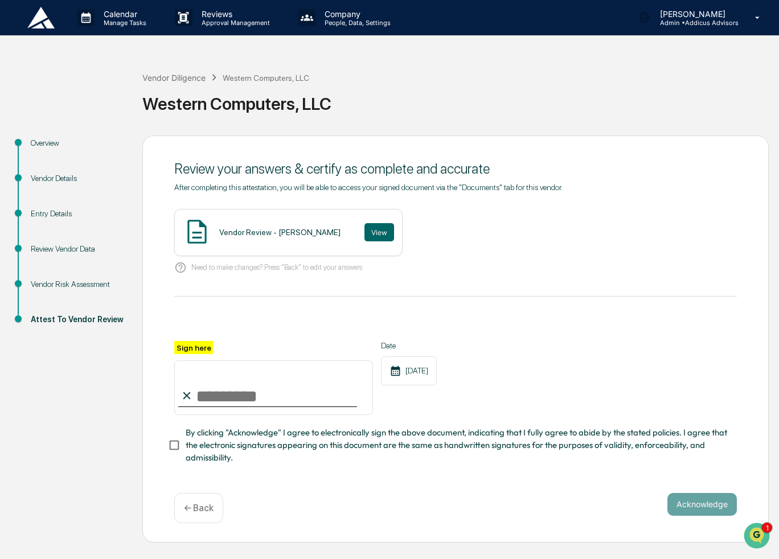
click at [276, 404] on input "Sign here" at bounding box center [273, 388] width 199 height 55
type input "**********"
click at [682, 513] on button "Acknowledge" at bounding box center [702, 504] width 69 height 23
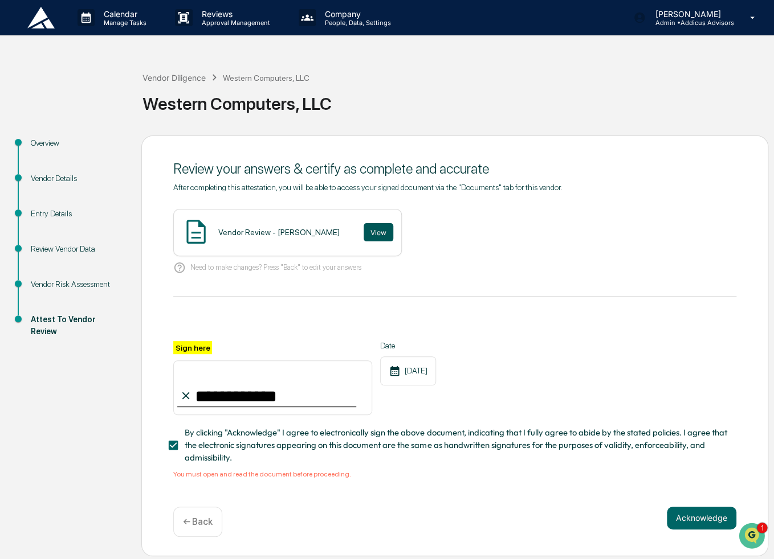
click at [363, 235] on button "View" at bounding box center [378, 232] width 30 height 18
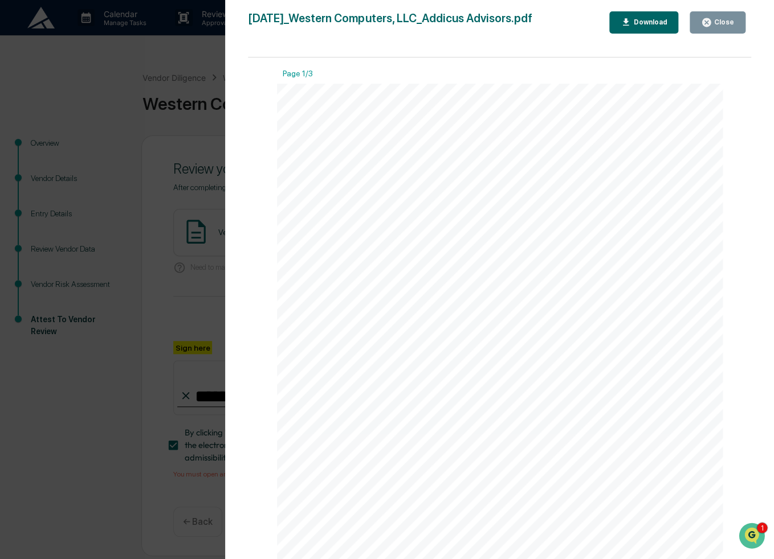
click at [716, 26] on div "Close" at bounding box center [722, 22] width 22 height 8
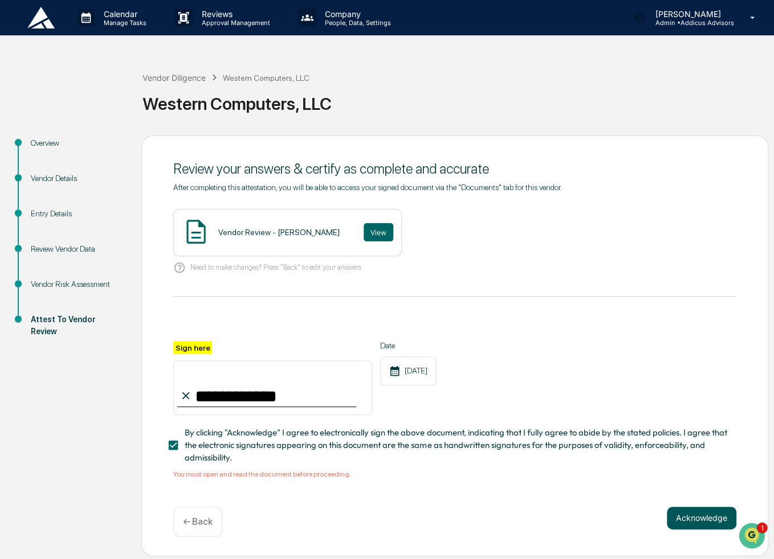
click at [695, 520] on button "Acknowledge" at bounding box center [700, 518] width 69 height 23
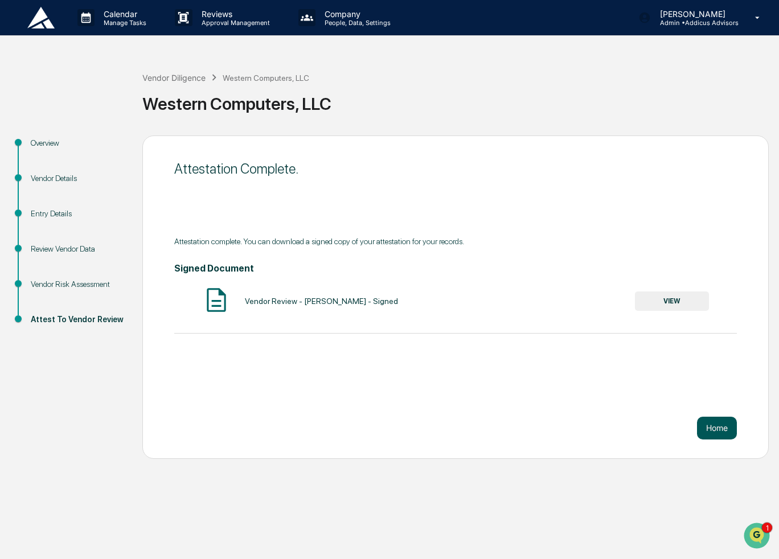
click at [717, 428] on button "Home" at bounding box center [717, 428] width 40 height 23
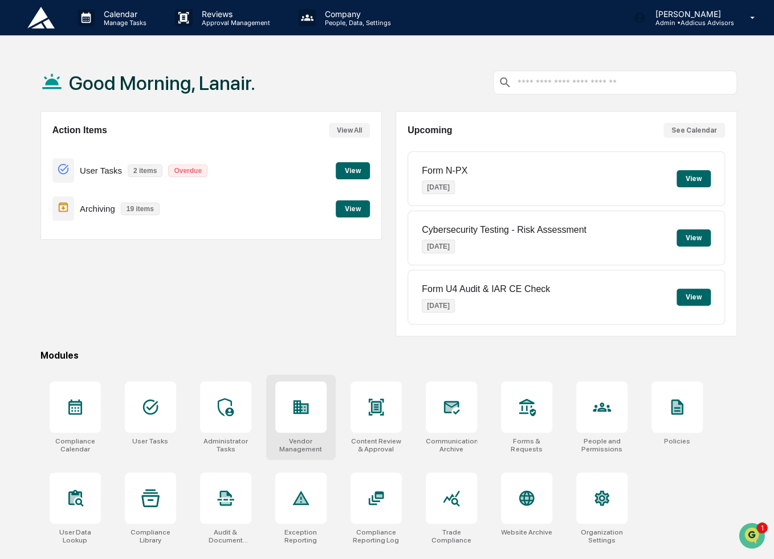
click at [310, 402] on div at bounding box center [300, 407] width 51 height 51
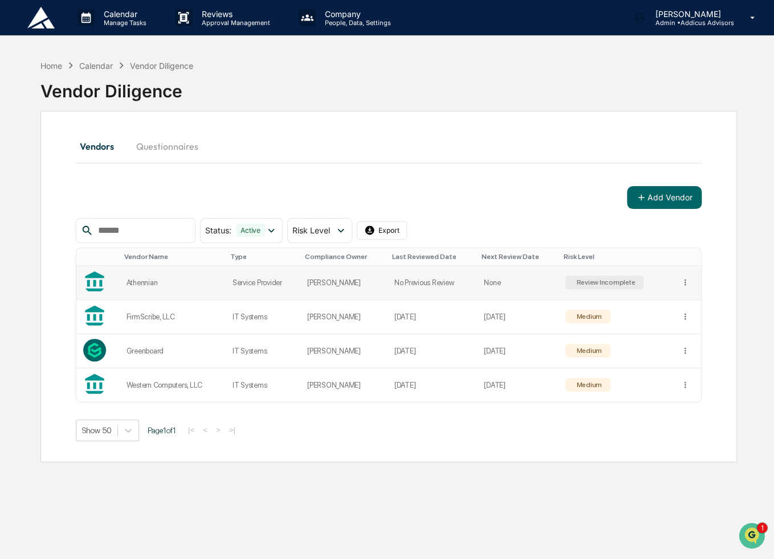
click at [563, 290] on td "Review Incomplete" at bounding box center [615, 283] width 115 height 34
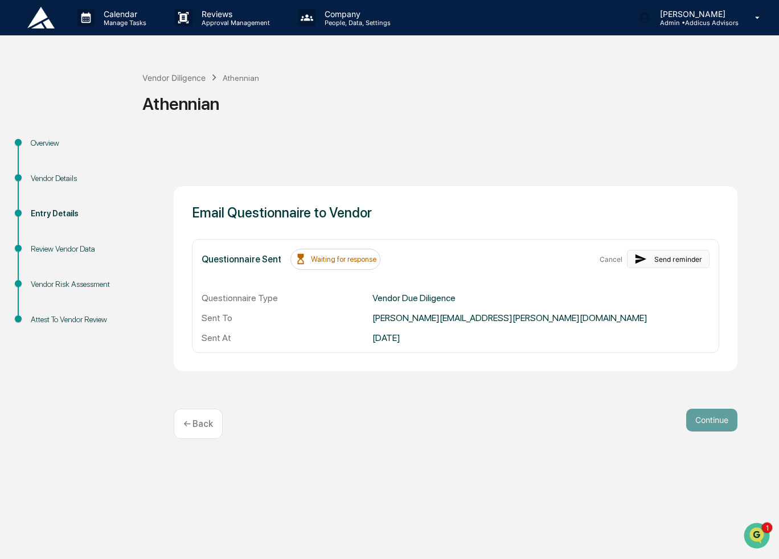
click at [651, 262] on button "Send reminder" at bounding box center [668, 259] width 83 height 18
click at [175, 79] on div "Vendor Diligence" at bounding box center [173, 78] width 63 height 10
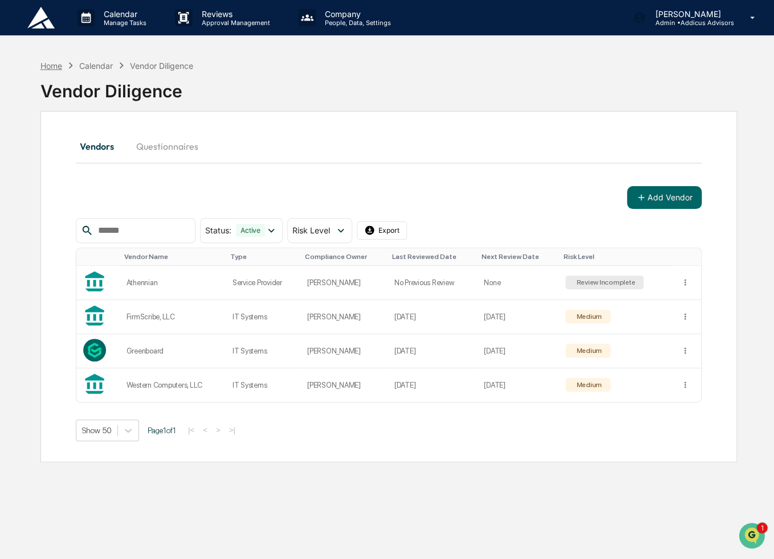
click at [50, 68] on div "Home" at bounding box center [51, 66] width 22 height 10
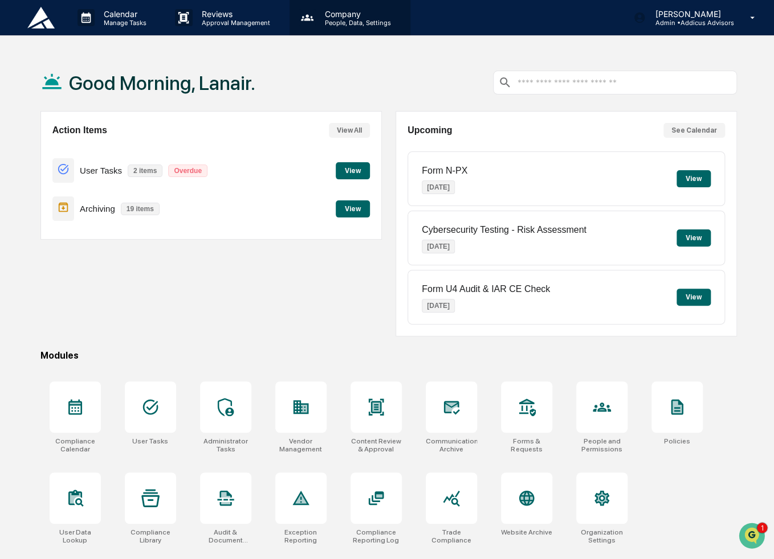
click at [346, 28] on div "Company People, Data, Settings" at bounding box center [349, 17] width 121 height 35
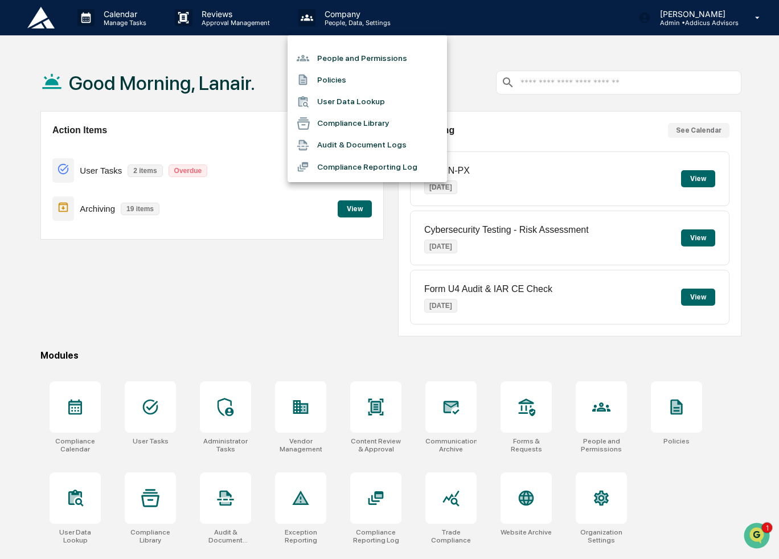
click at [354, 58] on li "People and Permissions" at bounding box center [367, 58] width 159 height 22
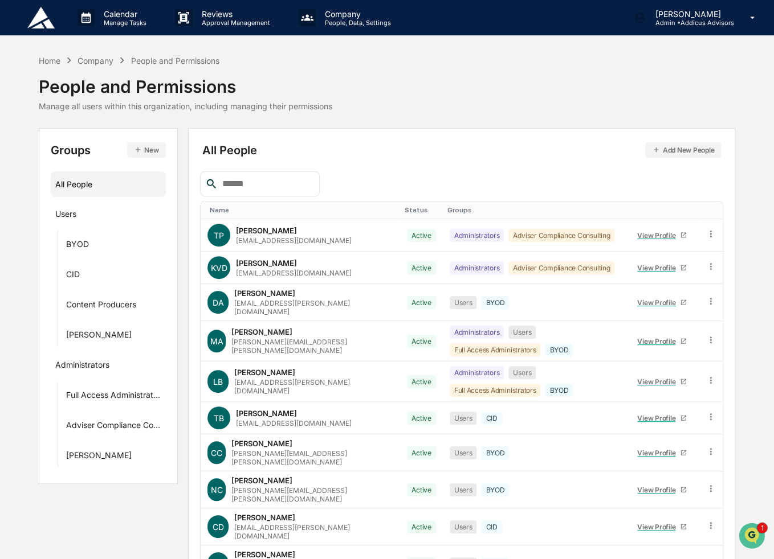
click at [663, 152] on button "Add New People" at bounding box center [683, 149] width 76 height 15
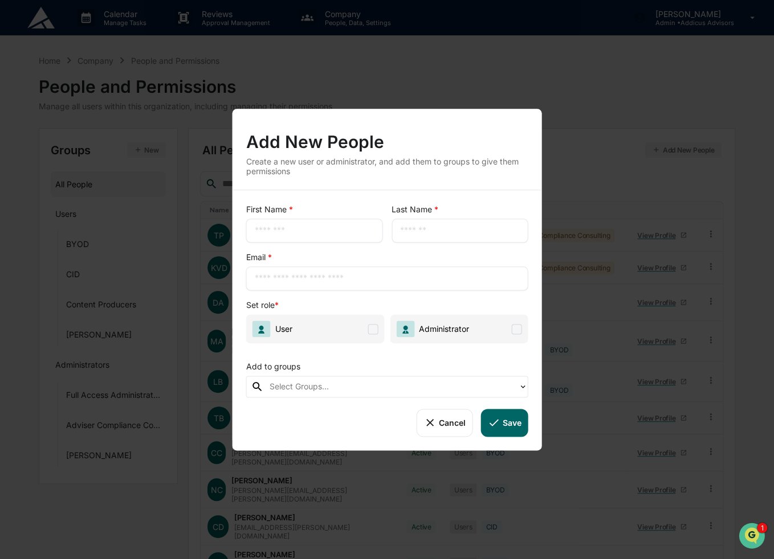
click at [321, 231] on input "text" at bounding box center [314, 230] width 120 height 11
click at [330, 230] on input "text" at bounding box center [314, 230] width 120 height 11
type input "****"
type input "*****"
type input "**********"
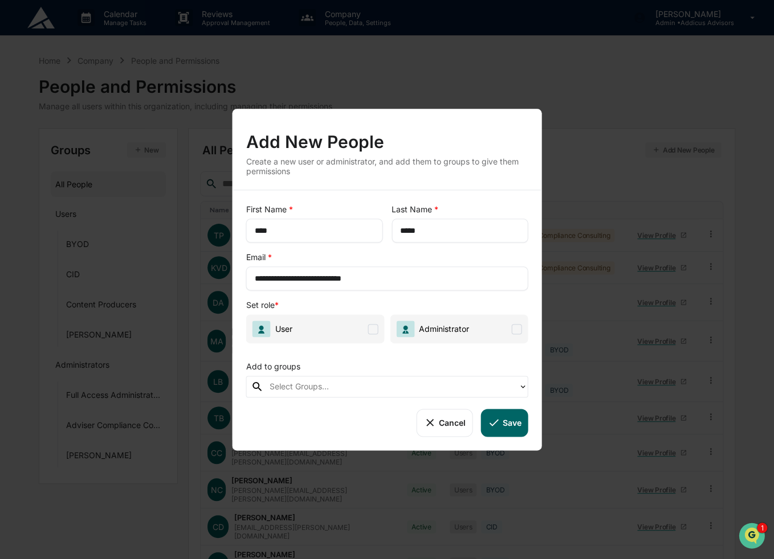
click at [374, 330] on span at bounding box center [372, 329] width 10 height 10
click at [365, 388] on div at bounding box center [390, 387] width 243 height 13
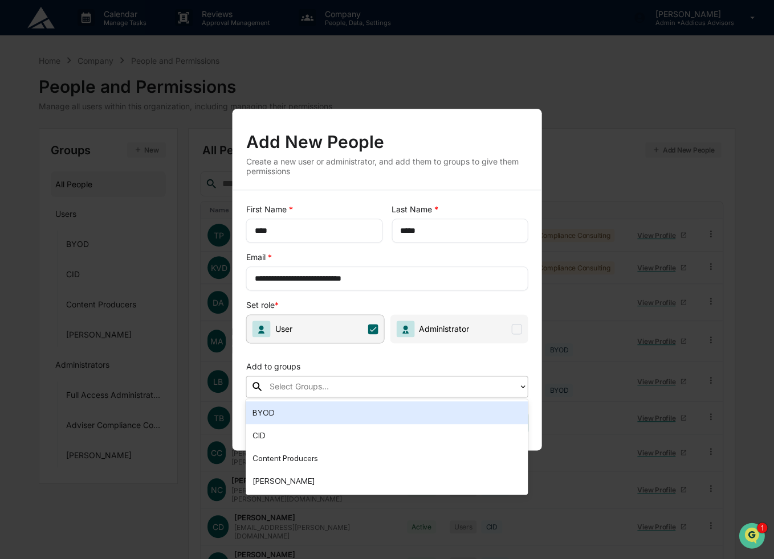
click at [301, 413] on div "BYOD" at bounding box center [386, 413] width 268 height 14
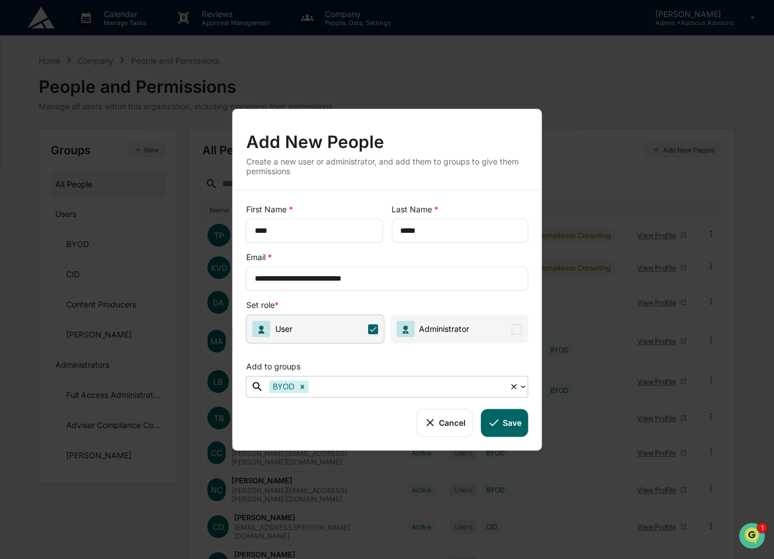
click at [510, 420] on button "Save" at bounding box center [503, 422] width 47 height 27
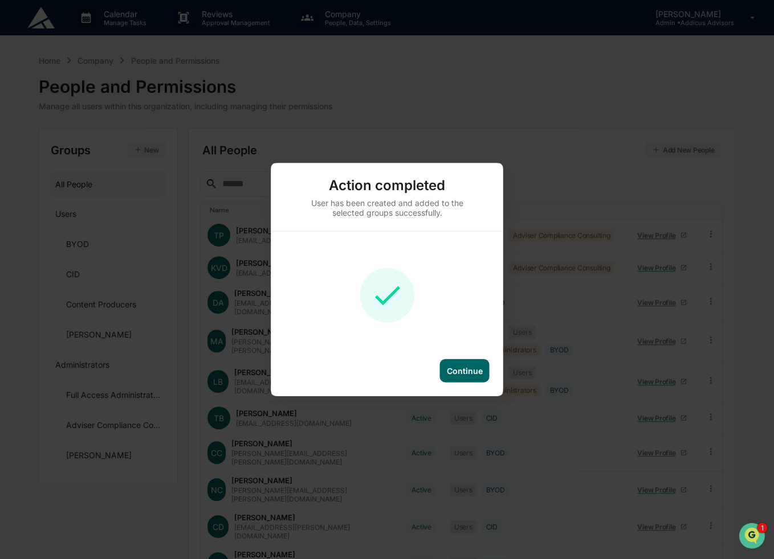
click at [467, 370] on div "Continue" at bounding box center [465, 371] width 36 height 10
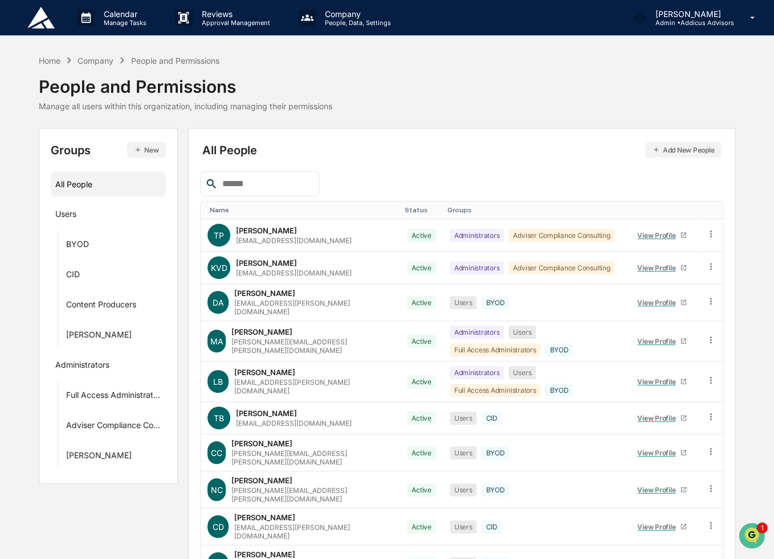
click at [683, 149] on button "Add New People" at bounding box center [683, 149] width 76 height 15
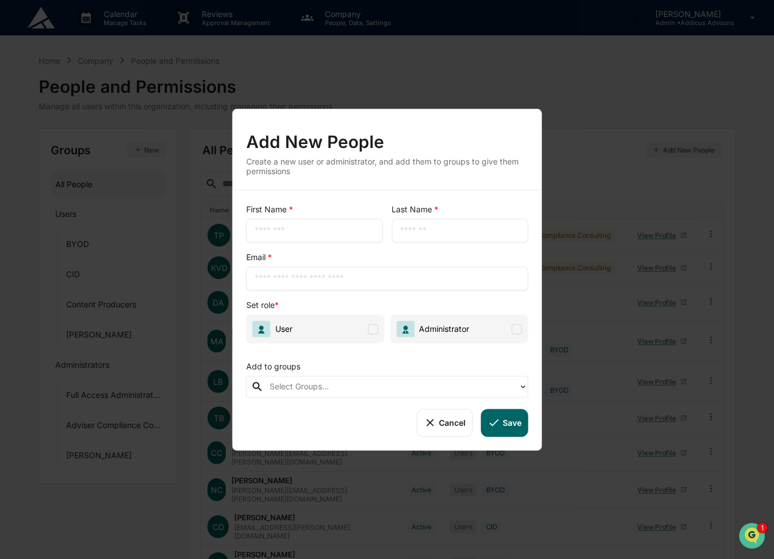
click at [347, 235] on input "text" at bounding box center [314, 230] width 120 height 11
type input "******"
type input "*****"
click at [383, 280] on input "text" at bounding box center [386, 278] width 265 height 11
paste input "**********"
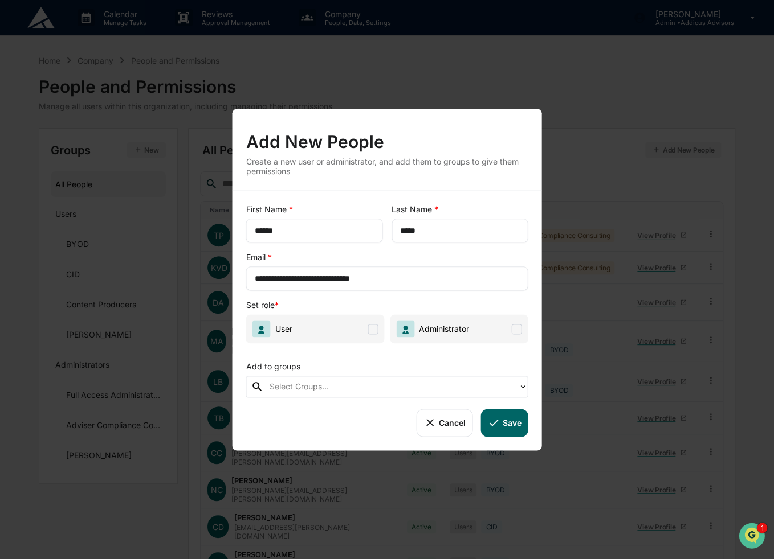
type input "**********"
click at [289, 226] on input "******" at bounding box center [314, 230] width 120 height 11
type input "*******"
click at [367, 328] on span "User" at bounding box center [315, 328] width 138 height 29
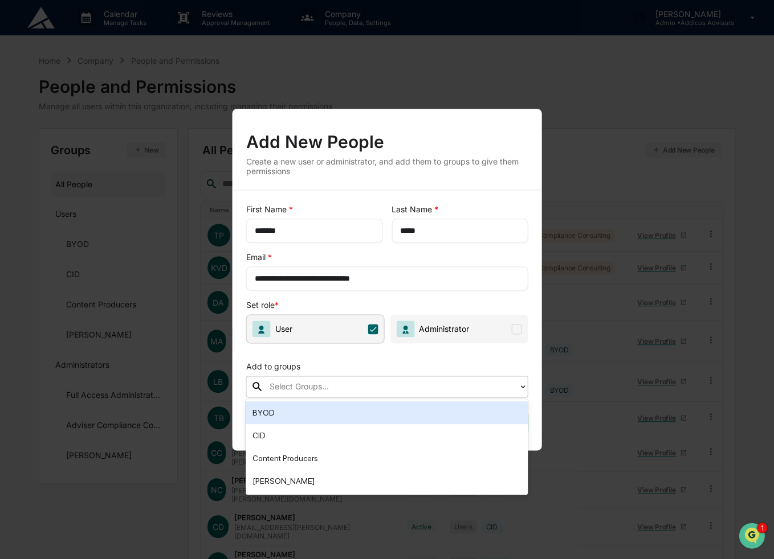
click at [385, 396] on div "Select Groups..." at bounding box center [387, 387] width 282 height 22
click at [379, 410] on div "BYOD" at bounding box center [386, 413] width 268 height 14
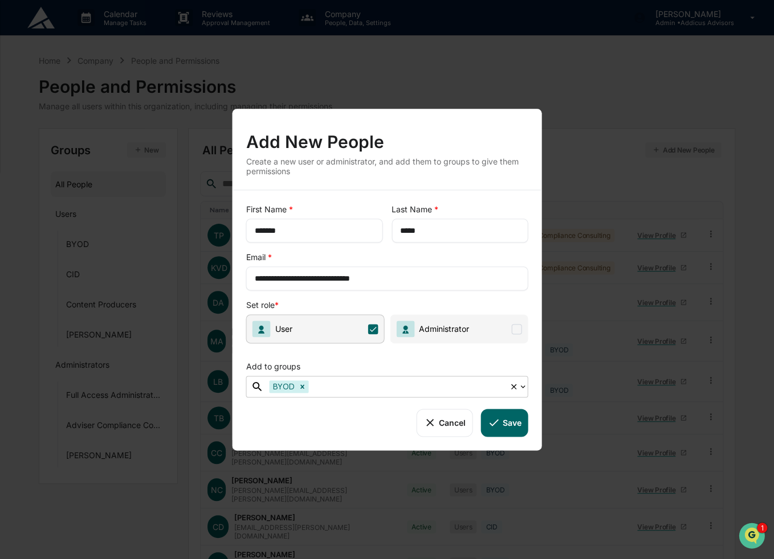
click at [510, 429] on button "Save" at bounding box center [503, 422] width 47 height 27
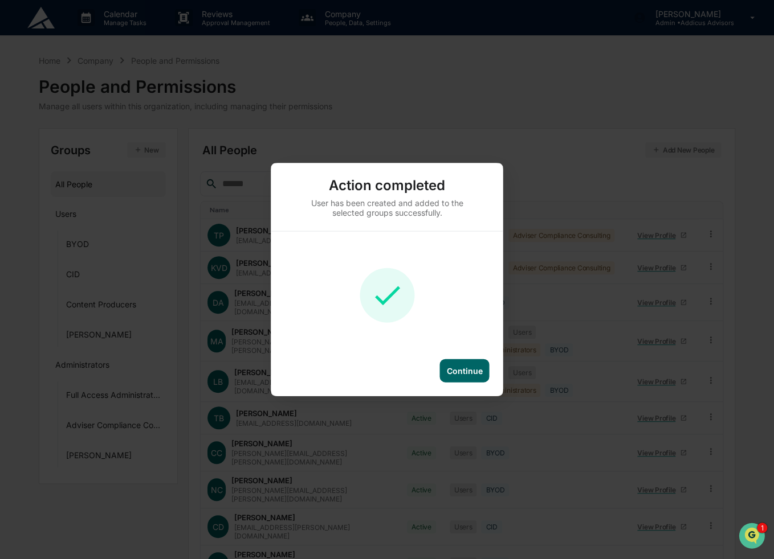
click at [467, 372] on div "Continue" at bounding box center [465, 371] width 36 height 10
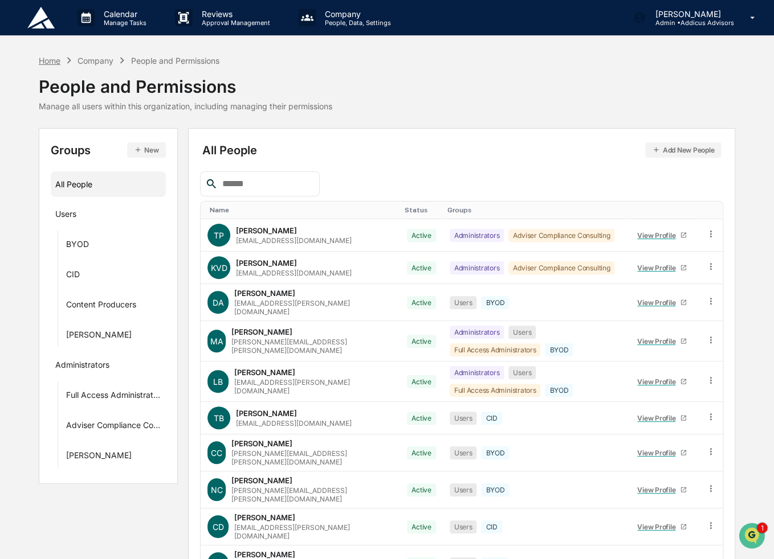
click at [54, 61] on div "Home" at bounding box center [50, 61] width 22 height 10
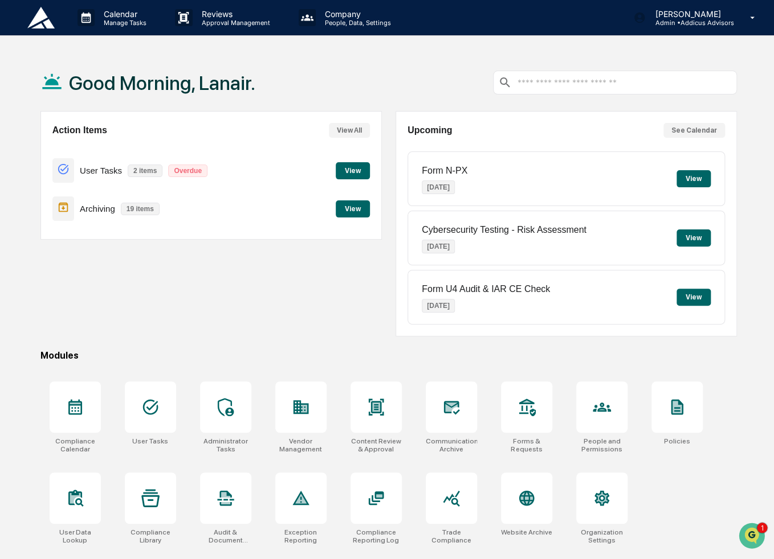
click at [350, 174] on button "View" at bounding box center [353, 170] width 34 height 17
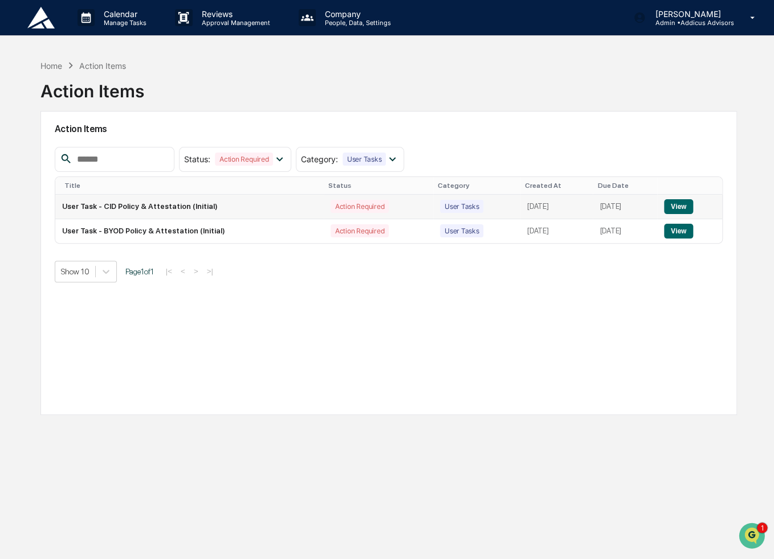
click at [678, 202] on button "View" at bounding box center [678, 206] width 29 height 15
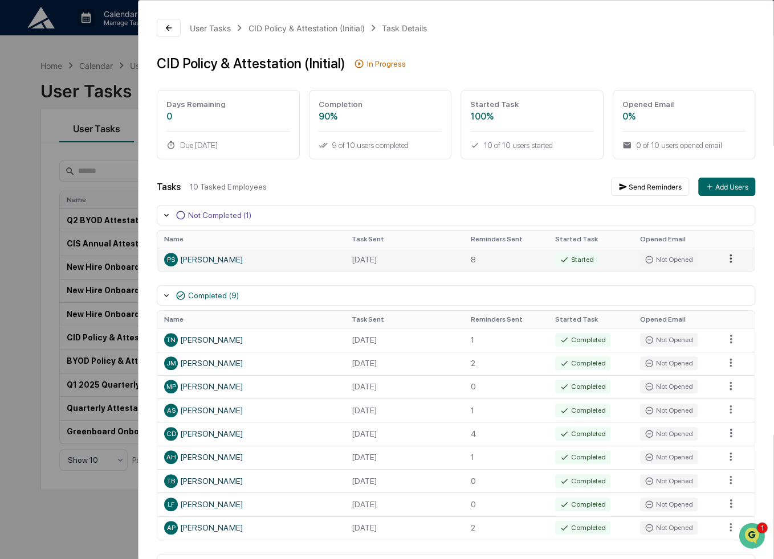
click at [721, 259] on html "Calendar Manage Tasks Reviews Approval Management Company People, Data, Setting…" at bounding box center [387, 279] width 774 height 559
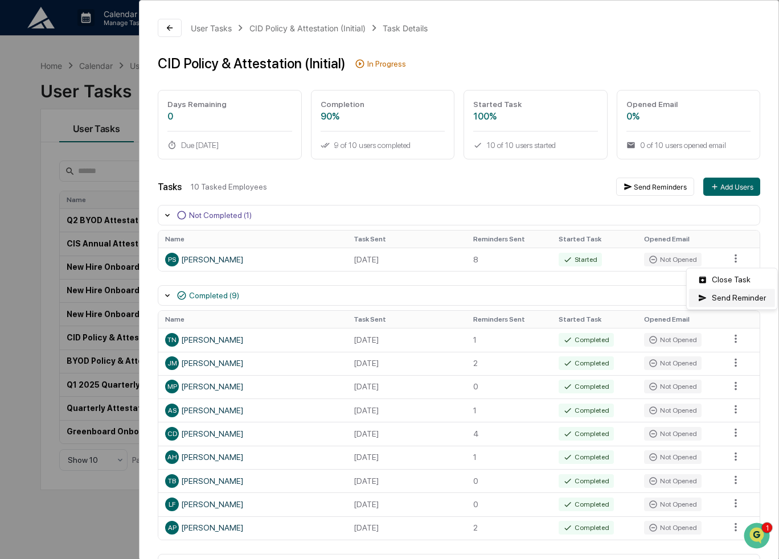
click at [733, 302] on div "Send Reminder" at bounding box center [732, 298] width 86 height 18
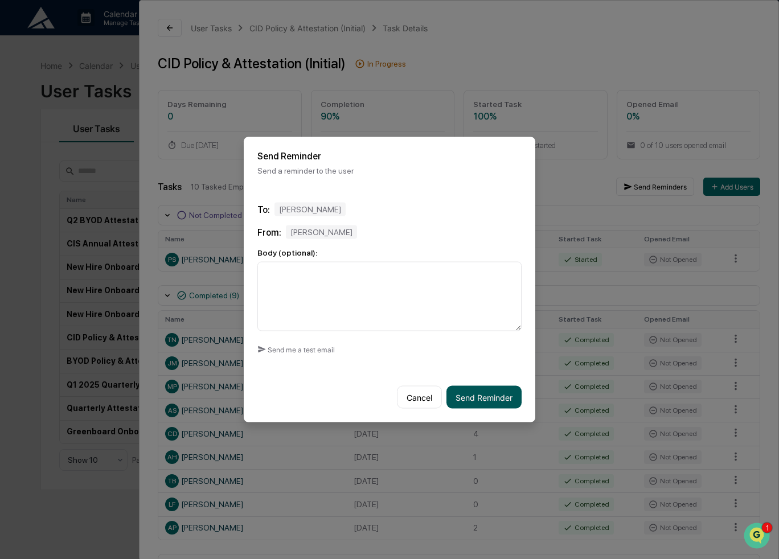
click at [480, 404] on button "Send Reminder" at bounding box center [484, 397] width 75 height 23
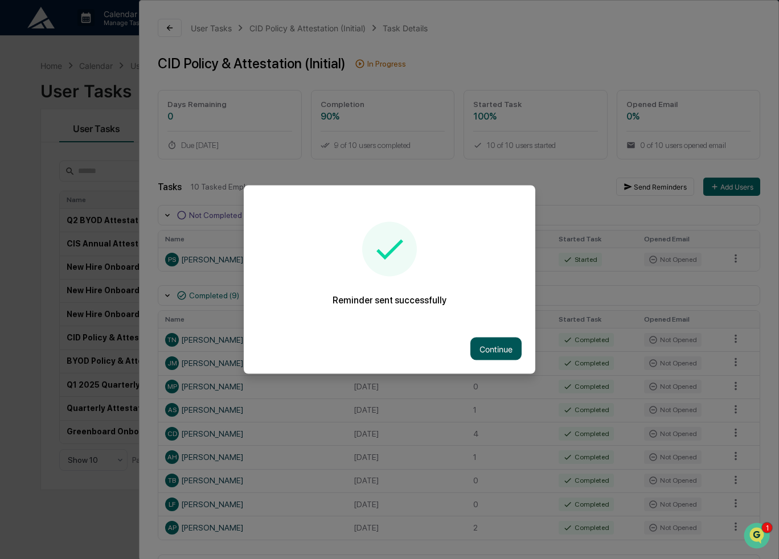
click at [490, 347] on button "Continue" at bounding box center [496, 349] width 51 height 23
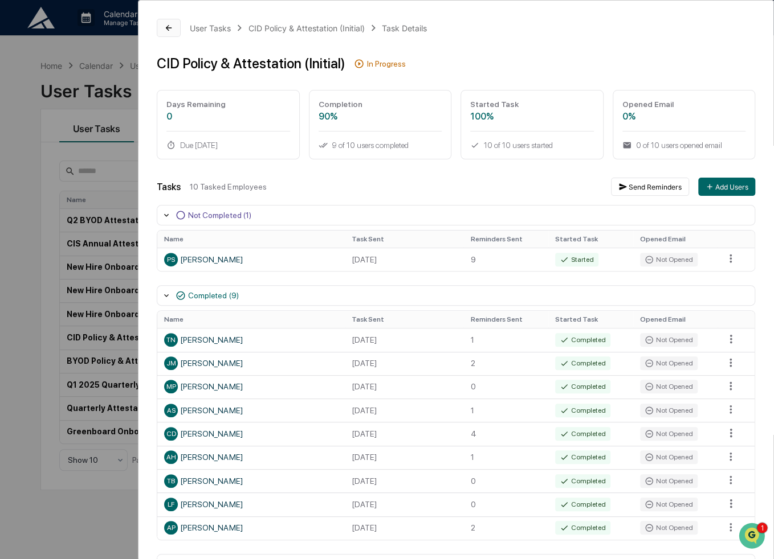
click at [170, 27] on icon at bounding box center [169, 28] width 6 height 6
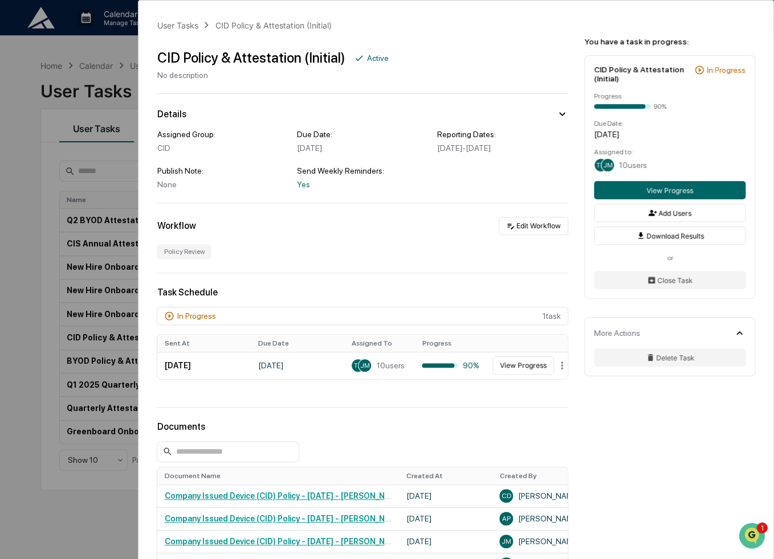
click at [19, 92] on div "User Tasks CID Policy & Attestation (Initial) CID Policy & Attestation (Initial…" at bounding box center [387, 279] width 774 height 559
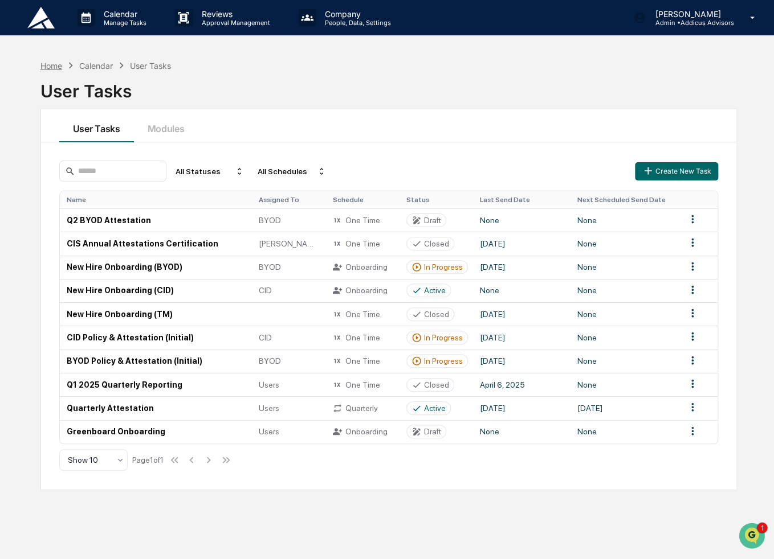
click at [59, 65] on div "Home" at bounding box center [51, 66] width 22 height 10
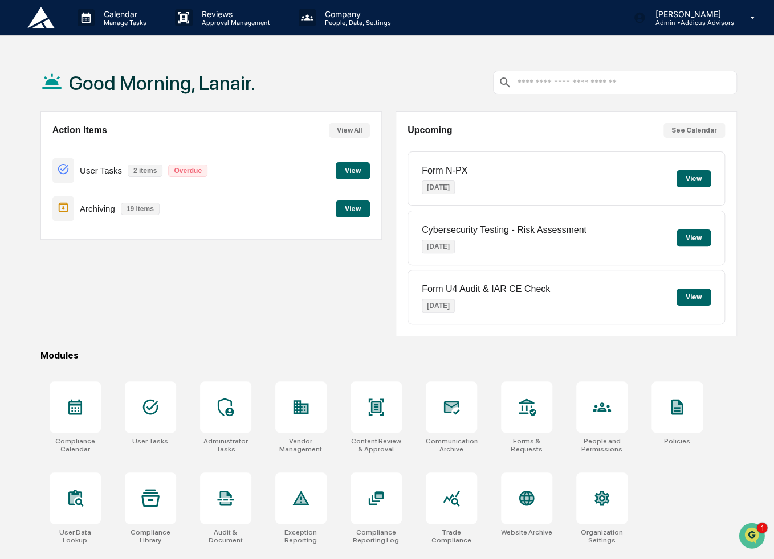
click at [352, 174] on button "View" at bounding box center [353, 170] width 34 height 17
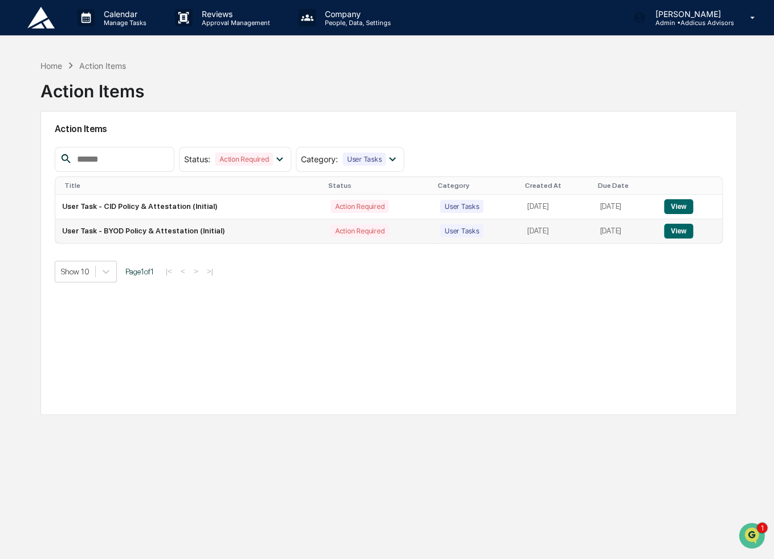
click at [679, 235] on button "View" at bounding box center [678, 231] width 29 height 15
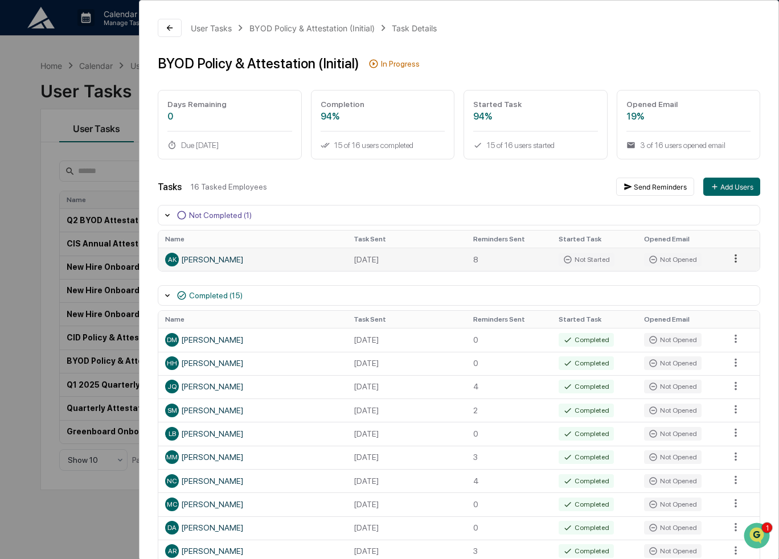
click at [723, 263] on html "Calendar Manage Tasks Reviews Approval Management Company People, Data, Setting…" at bounding box center [389, 279] width 779 height 559
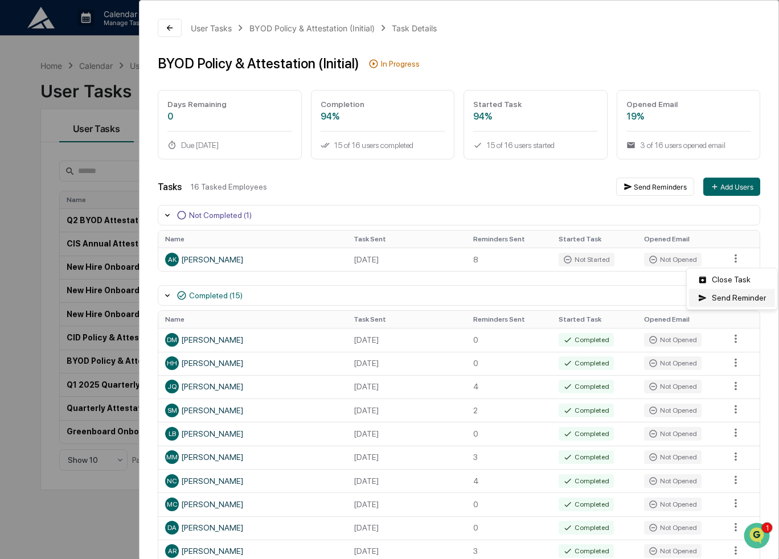
click at [727, 300] on div "Send Reminder" at bounding box center [732, 298] width 86 height 18
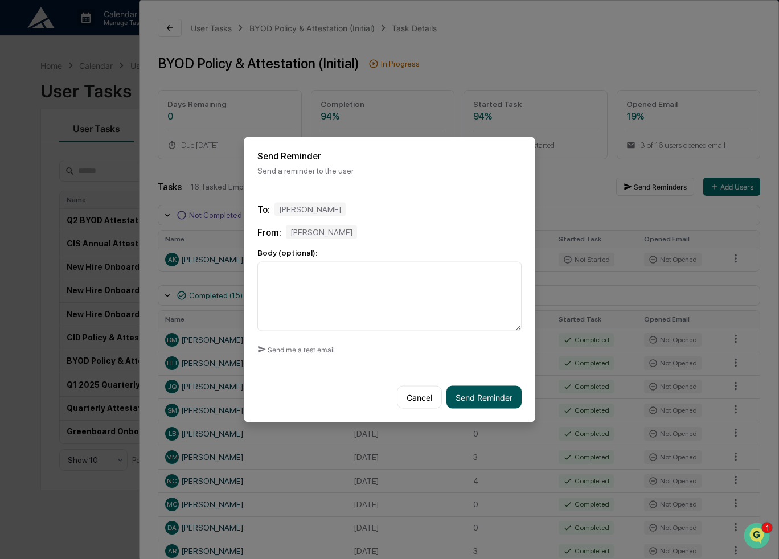
click at [482, 402] on button "Send Reminder" at bounding box center [484, 397] width 75 height 23
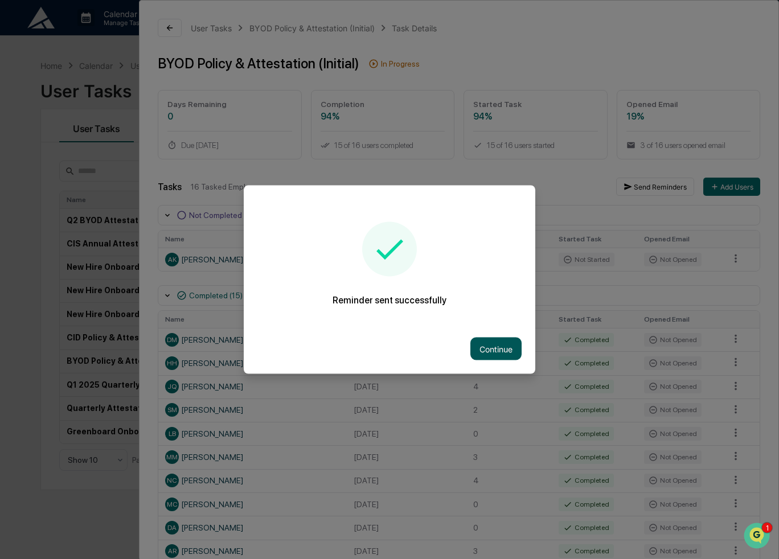
click at [506, 346] on button "Continue" at bounding box center [496, 349] width 51 height 23
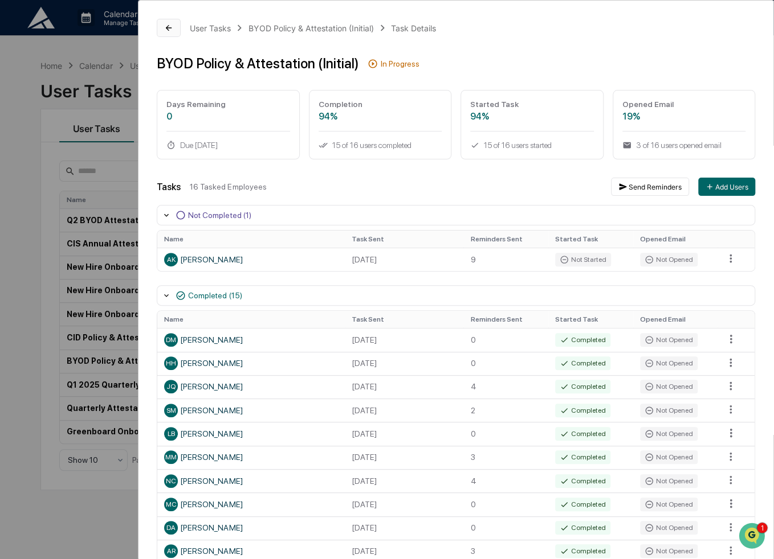
click at [165, 28] on icon at bounding box center [168, 27] width 9 height 9
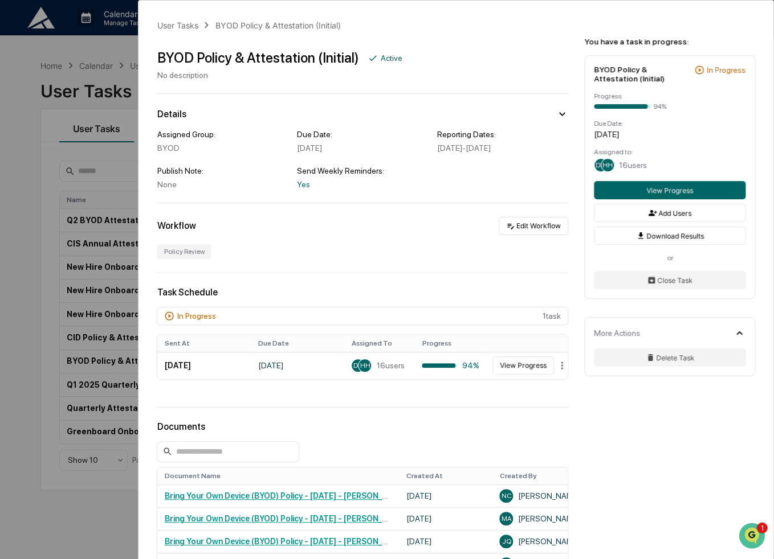
click at [15, 114] on div "User Tasks BYOD Policy & Attestation (Initial) BYOD Policy & Attestation (Initi…" at bounding box center [387, 279] width 774 height 559
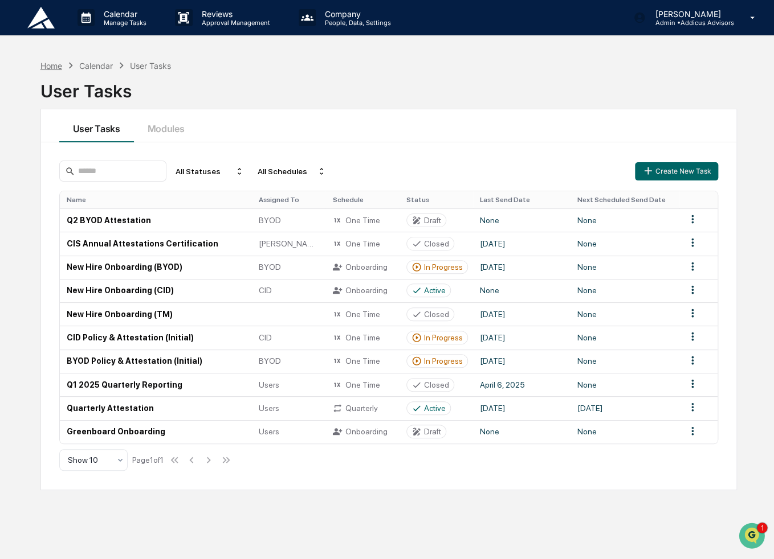
click at [57, 67] on div "Home" at bounding box center [51, 66] width 22 height 10
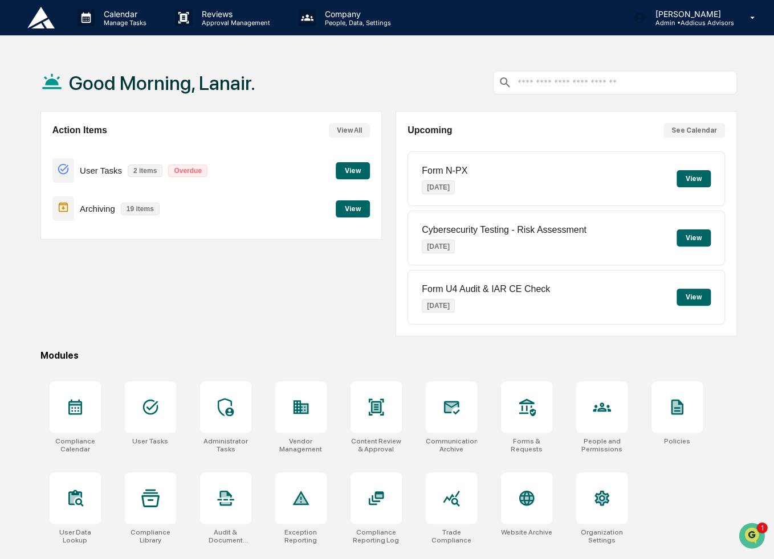
click at [694, 133] on button "See Calendar" at bounding box center [694, 130] width 62 height 15
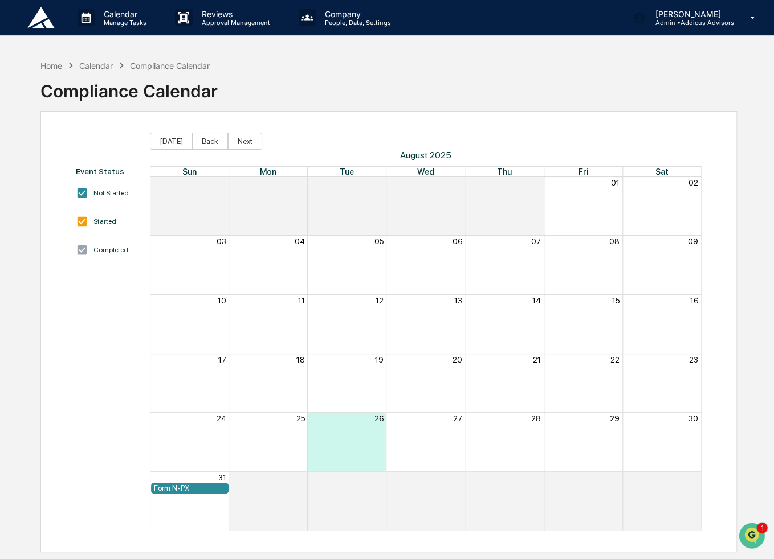
click at [171, 490] on div "Form N-PX" at bounding box center [190, 488] width 72 height 9
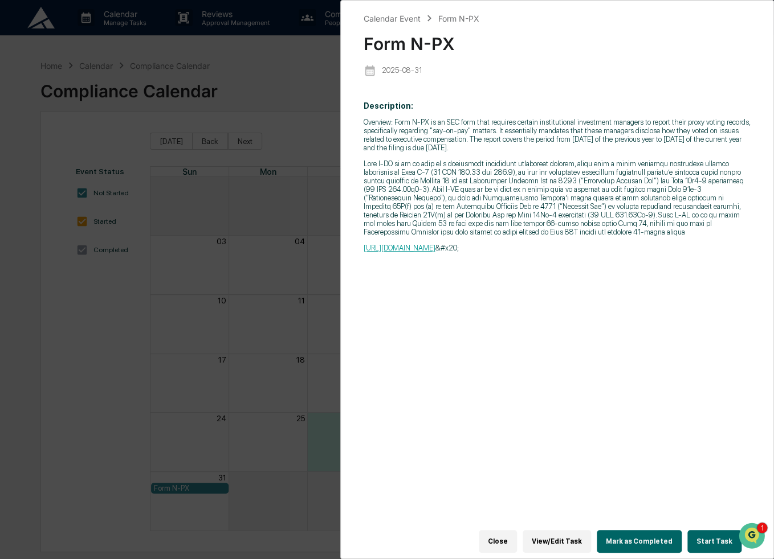
click at [435, 252] on link "https://www.sec.gov/files/formn-px.pdf" at bounding box center [399, 248] width 72 height 9
click at [292, 87] on div "Calendar Event Form N-PX Form N-PX 2025-08-31 Description: Overview: Form N-PX …" at bounding box center [387, 279] width 774 height 559
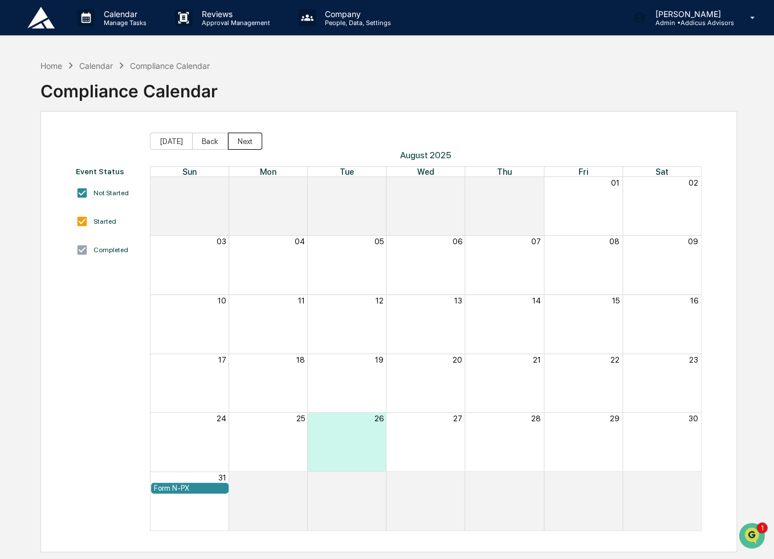
click at [238, 144] on button "Next" at bounding box center [245, 141] width 34 height 17
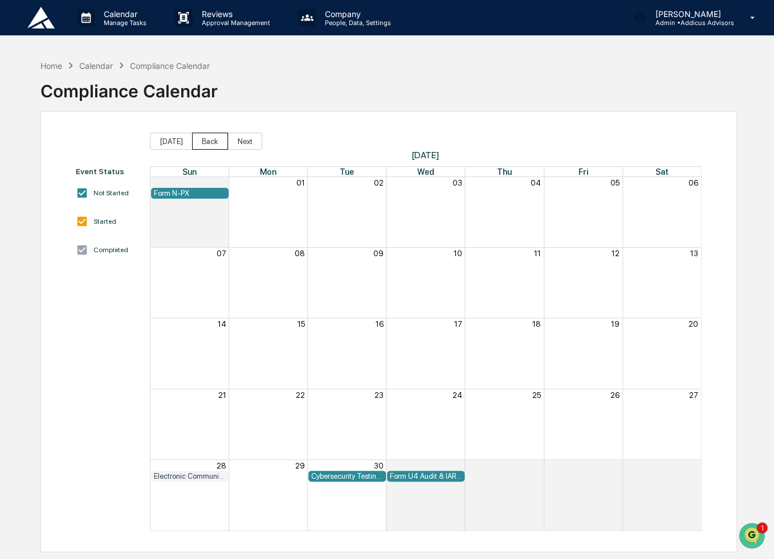
click at [205, 141] on button "Back" at bounding box center [210, 141] width 36 height 17
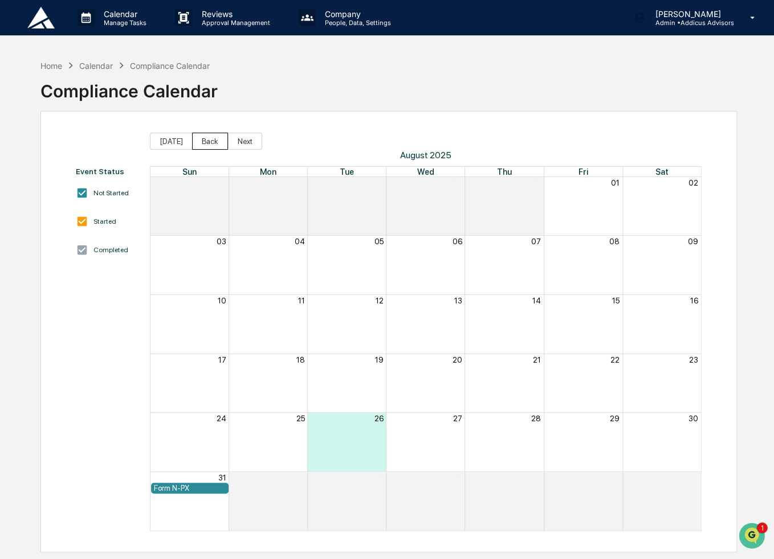
click at [206, 141] on button "Back" at bounding box center [210, 141] width 36 height 17
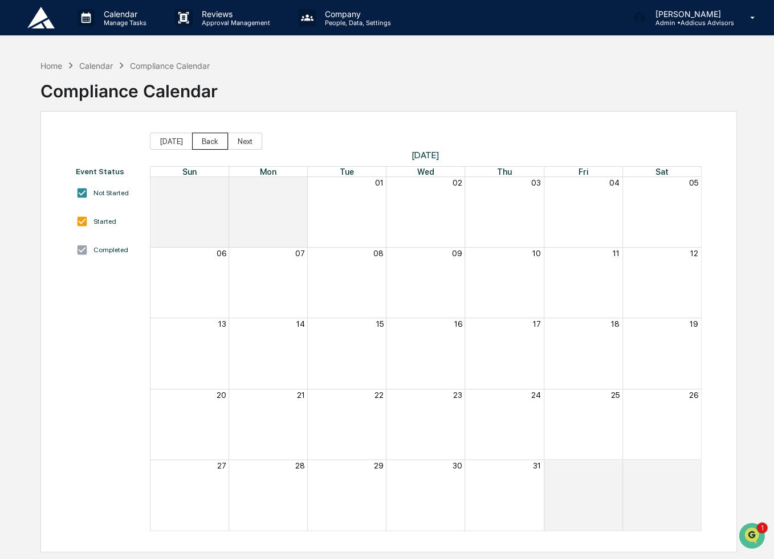
click at [206, 141] on button "Back" at bounding box center [210, 141] width 36 height 17
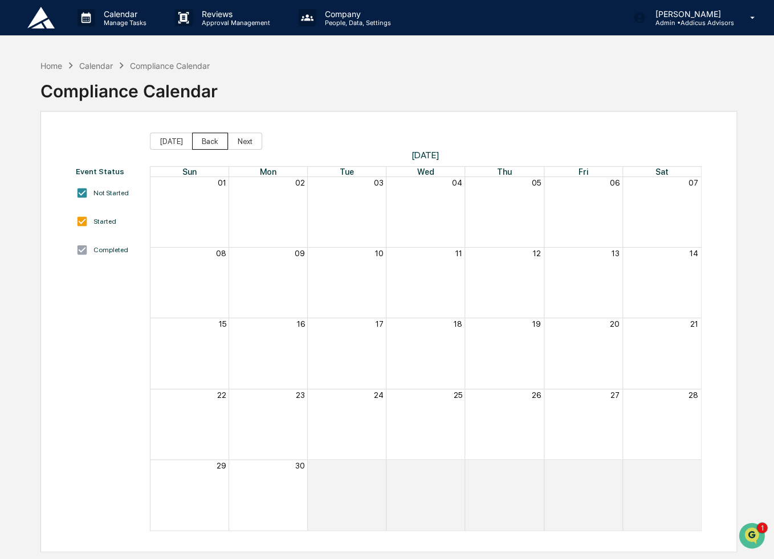
click at [206, 141] on button "Back" at bounding box center [210, 141] width 36 height 17
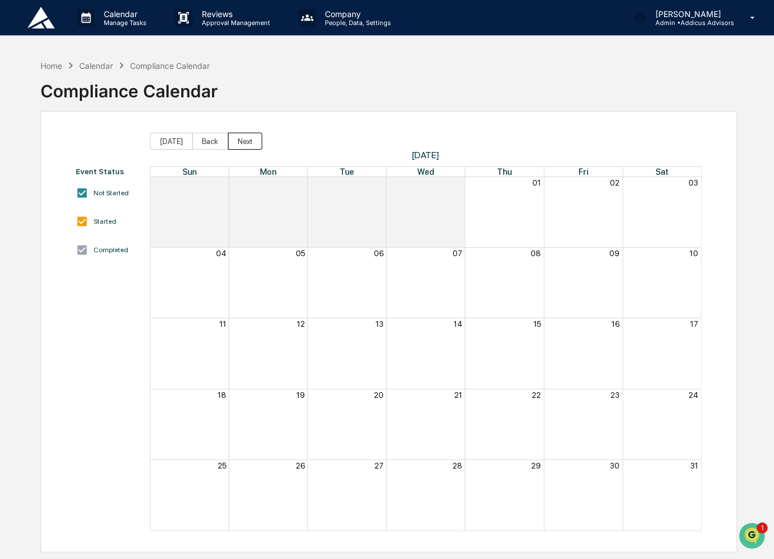
click at [243, 141] on button "Next" at bounding box center [245, 141] width 34 height 17
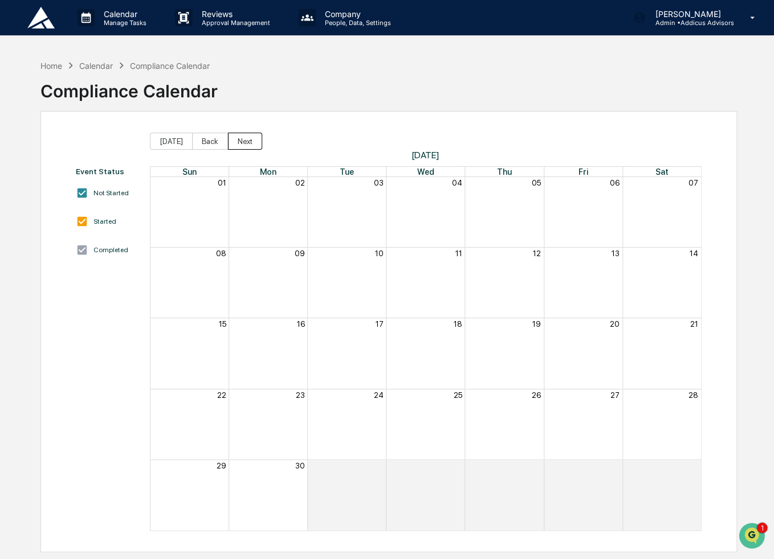
click at [243, 141] on button "Next" at bounding box center [245, 141] width 34 height 17
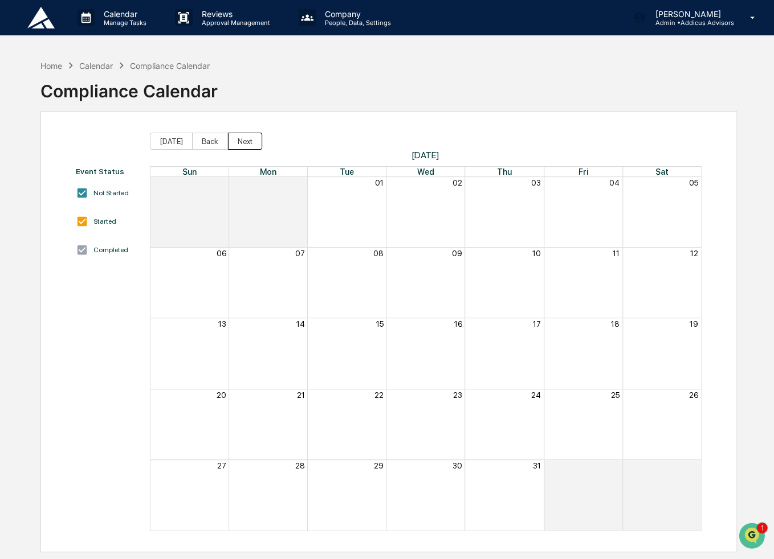
click at [243, 141] on button "Next" at bounding box center [245, 141] width 34 height 17
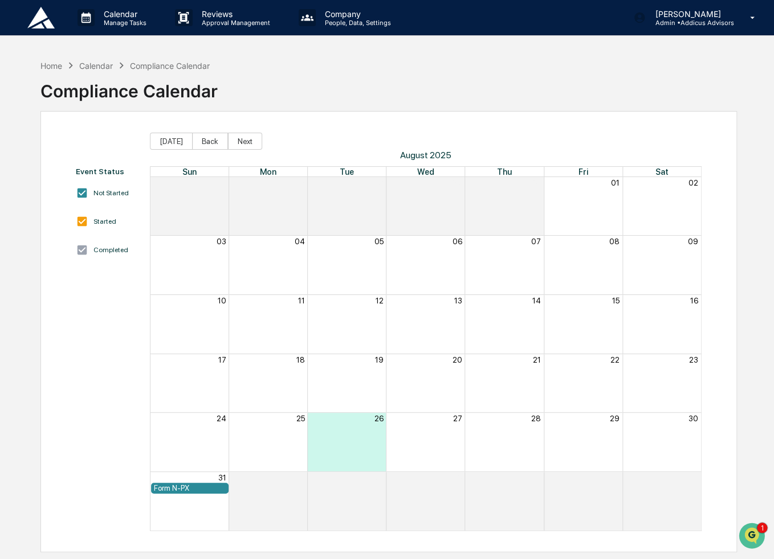
click at [402, 124] on div "Event Status Not Started Started Completed Today Back Next August 2025 Sun Mon …" at bounding box center [388, 331] width 696 height 441
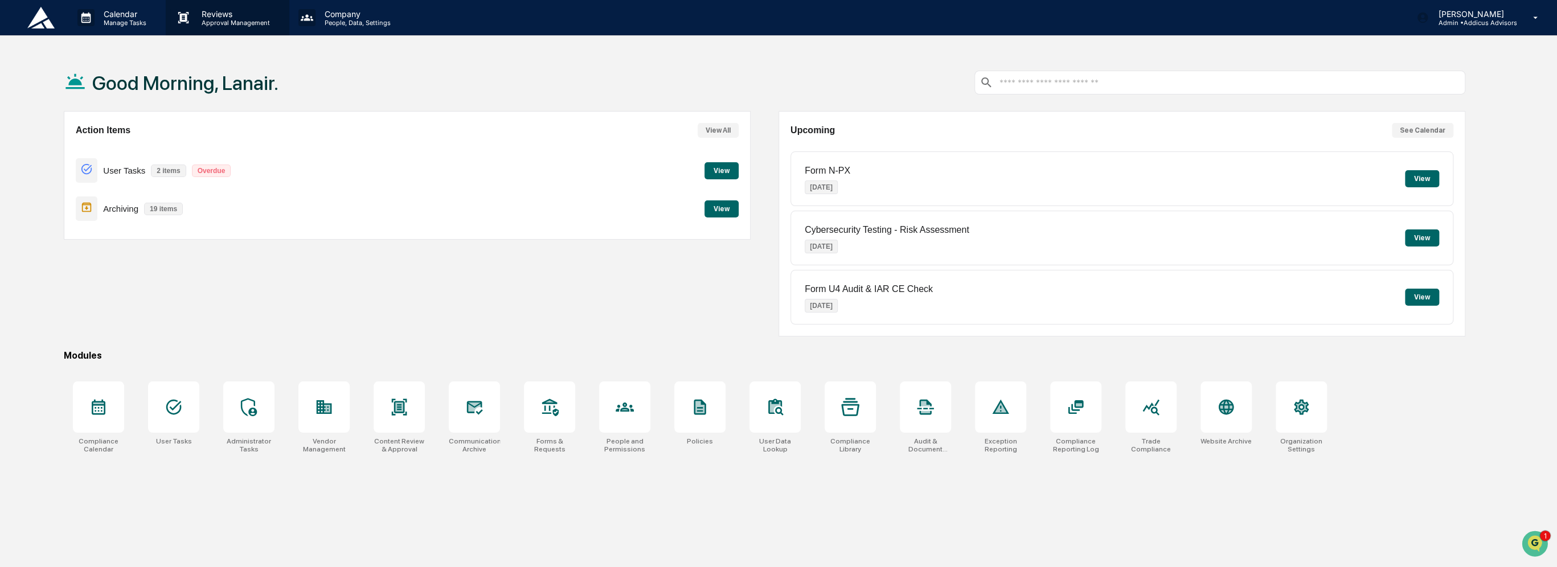
click at [224, 18] on p "Reviews" at bounding box center [234, 14] width 83 height 10
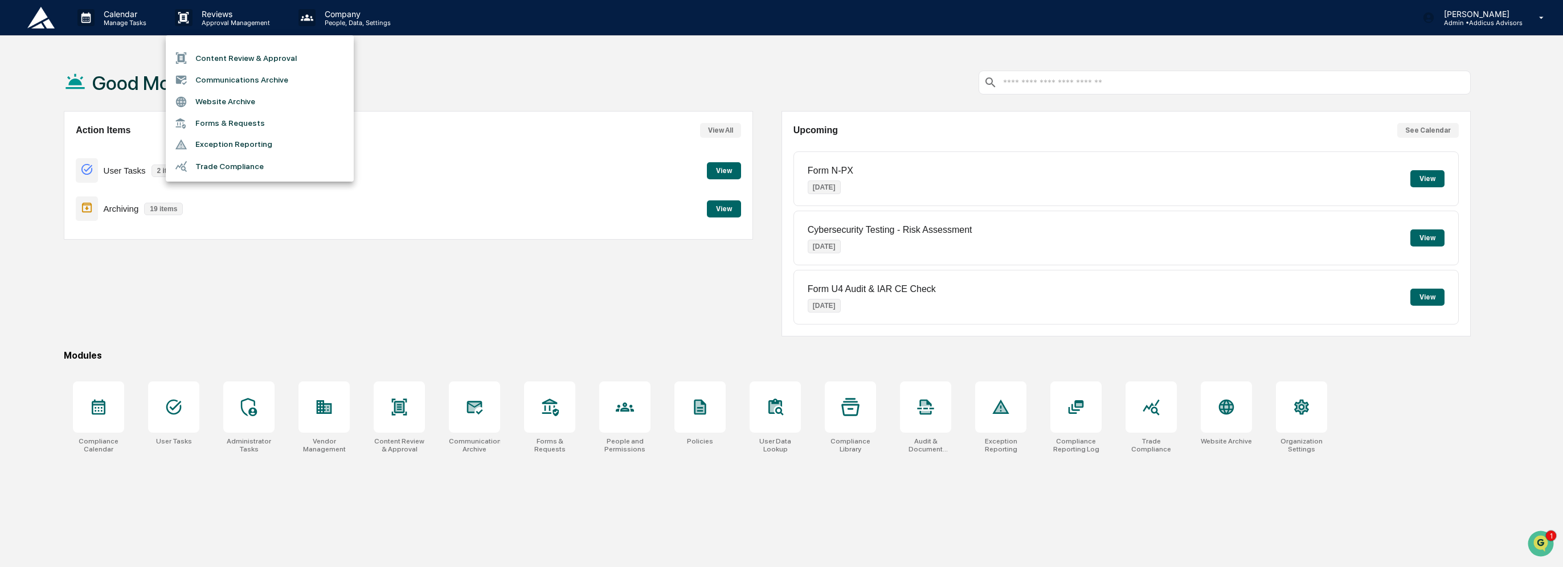
click at [243, 63] on li "Content Review & Approval" at bounding box center [260, 58] width 188 height 22
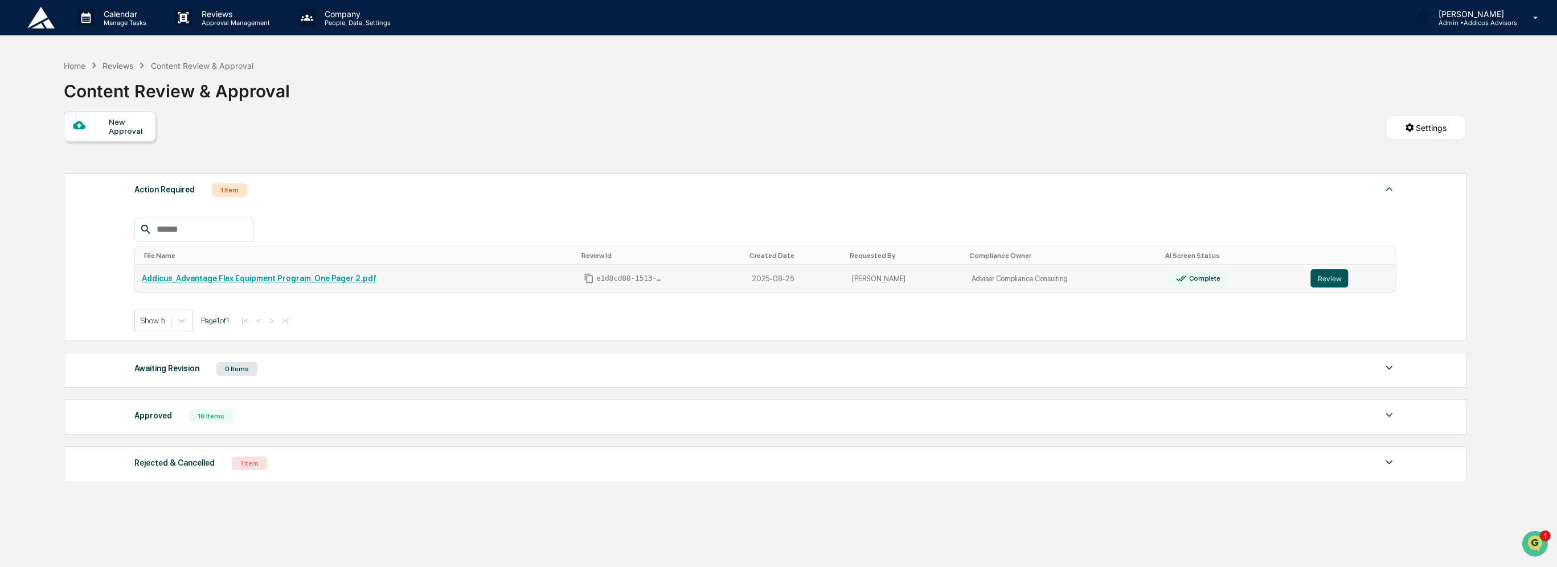
click at [1325, 284] on button "Review" at bounding box center [1330, 278] width 38 height 18
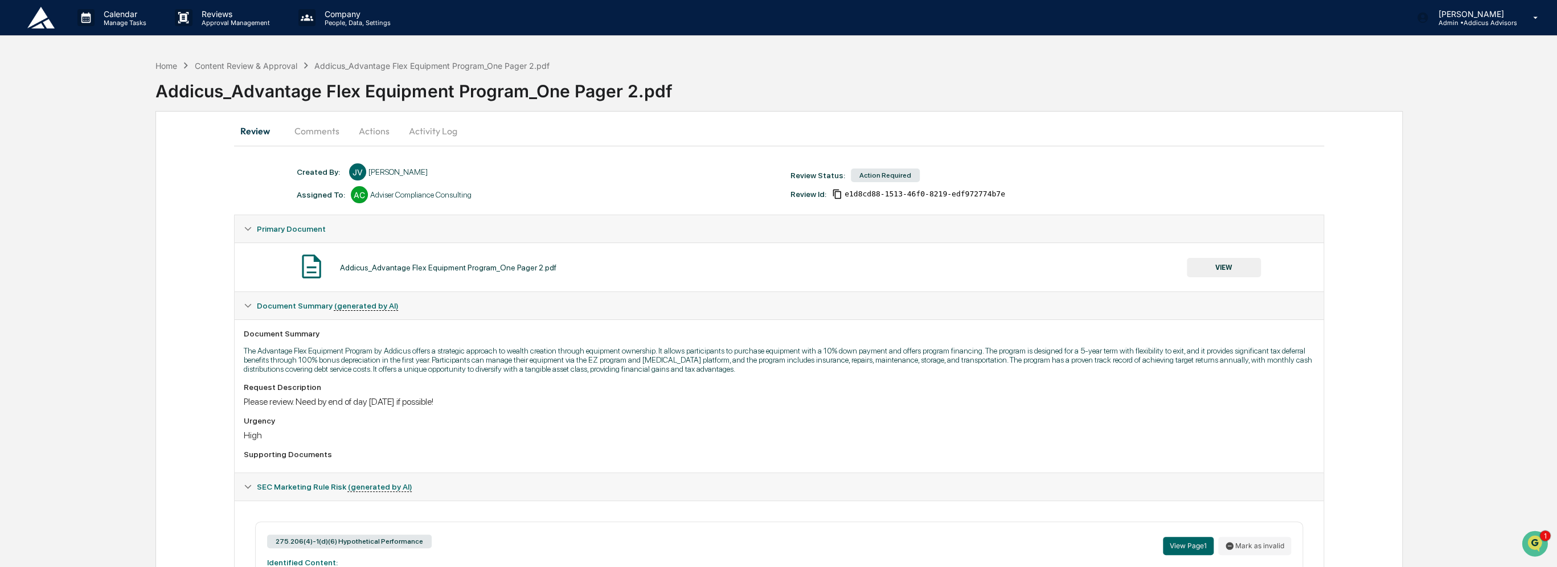
click at [328, 133] on button "Comments" at bounding box center [316, 130] width 63 height 27
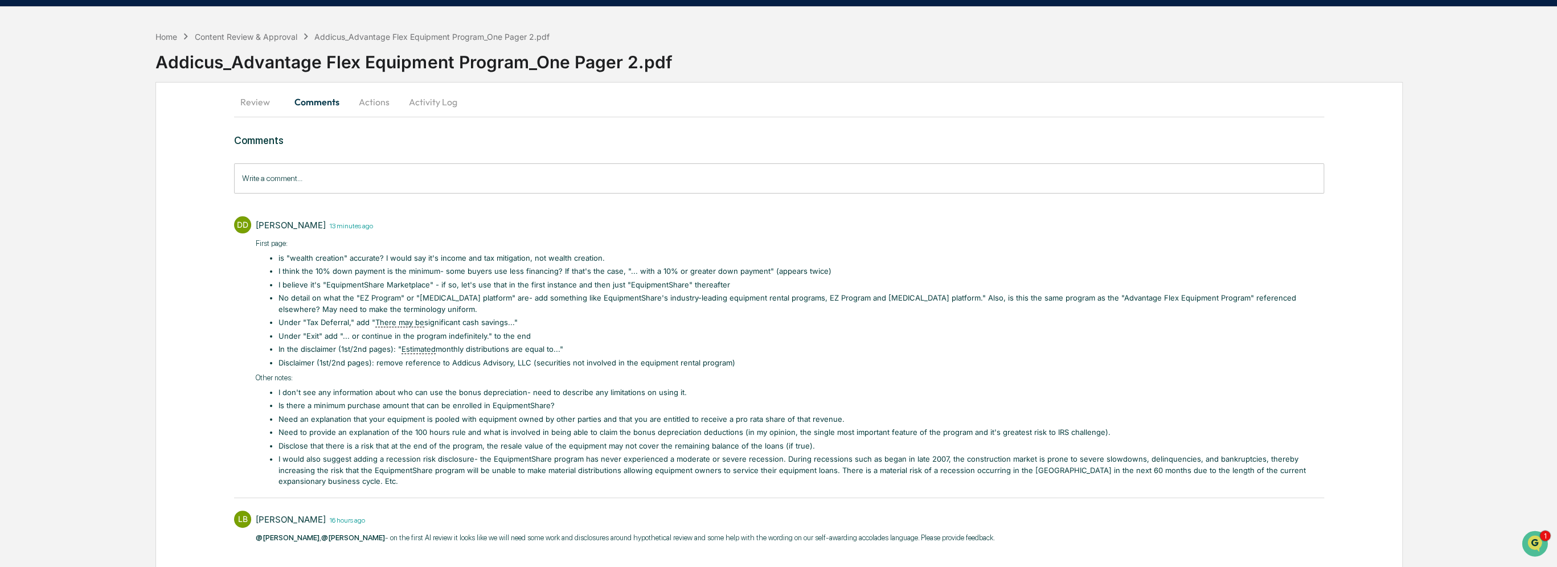
scroll to position [54, 0]
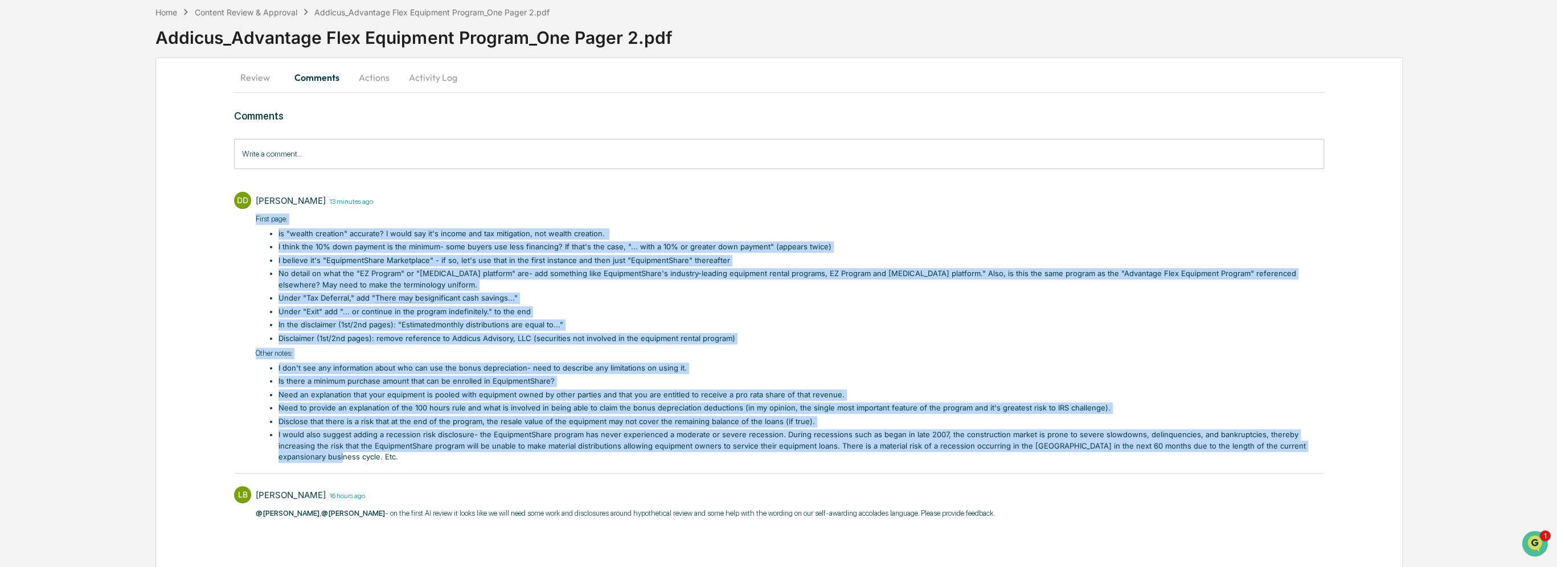
drag, startPoint x: 252, startPoint y: 217, endPoint x: 1309, endPoint y: 442, distance: 1080.9
click at [1309, 442] on div "[PERSON_NAME] 13 minutes ago First page: is "wealth creation" accurate? I would…" at bounding box center [779, 326] width 1090 height 280
copy div "Lorem ipsu: do "sitame consecte" adipisci? E seddo eiu te'i utlabo etd mag aliq…"
click at [323, 456] on li "I would also suggest adding a recession risk disclosure- the EquipmentShare pro…" at bounding box center [802, 446] width 1046 height 34
drag, startPoint x: 256, startPoint y: 216, endPoint x: 342, endPoint y: 459, distance: 257.5
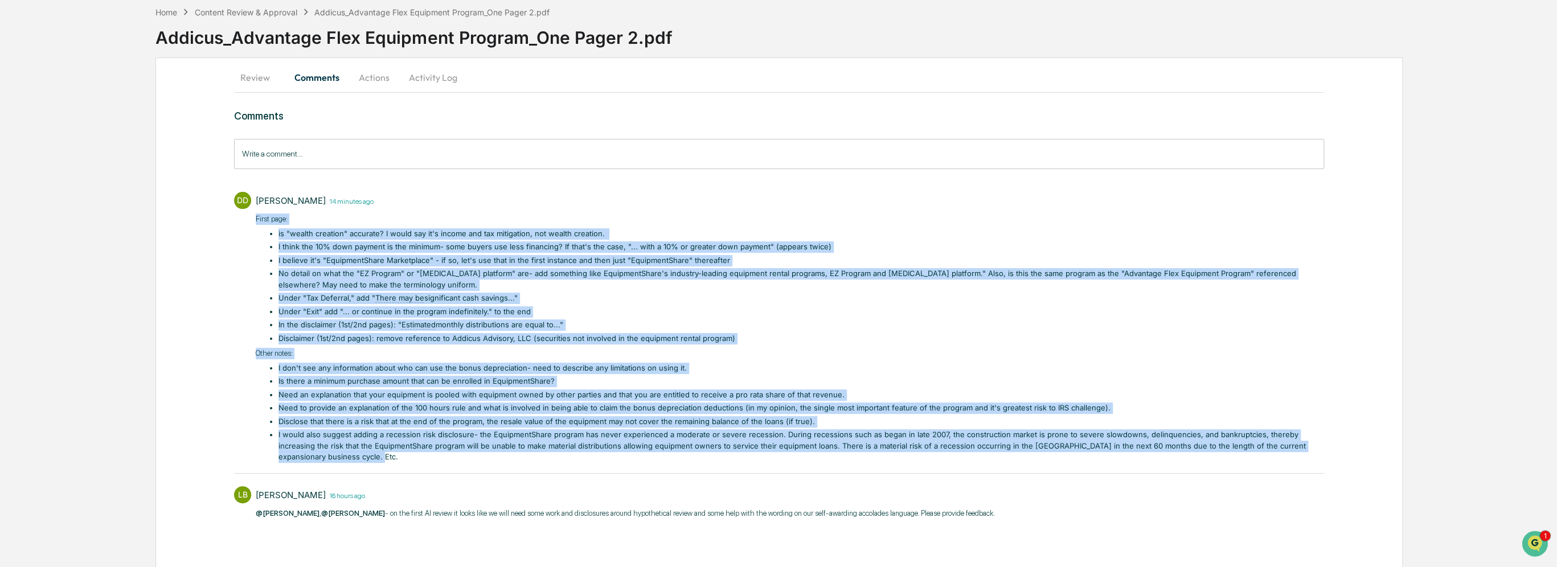
click at [342, 459] on div "First page: is "wealth creation" accurate? I would say it's income and tax miti…" at bounding box center [790, 338] width 1069 height 249
copy div "Lorem ipsu: do "sitame consecte" adipisci? E seddo eiu te'i utlabo etd mag aliq…"
click at [351, 353] on p "Other notes:" at bounding box center [790, 353] width 1069 height 11
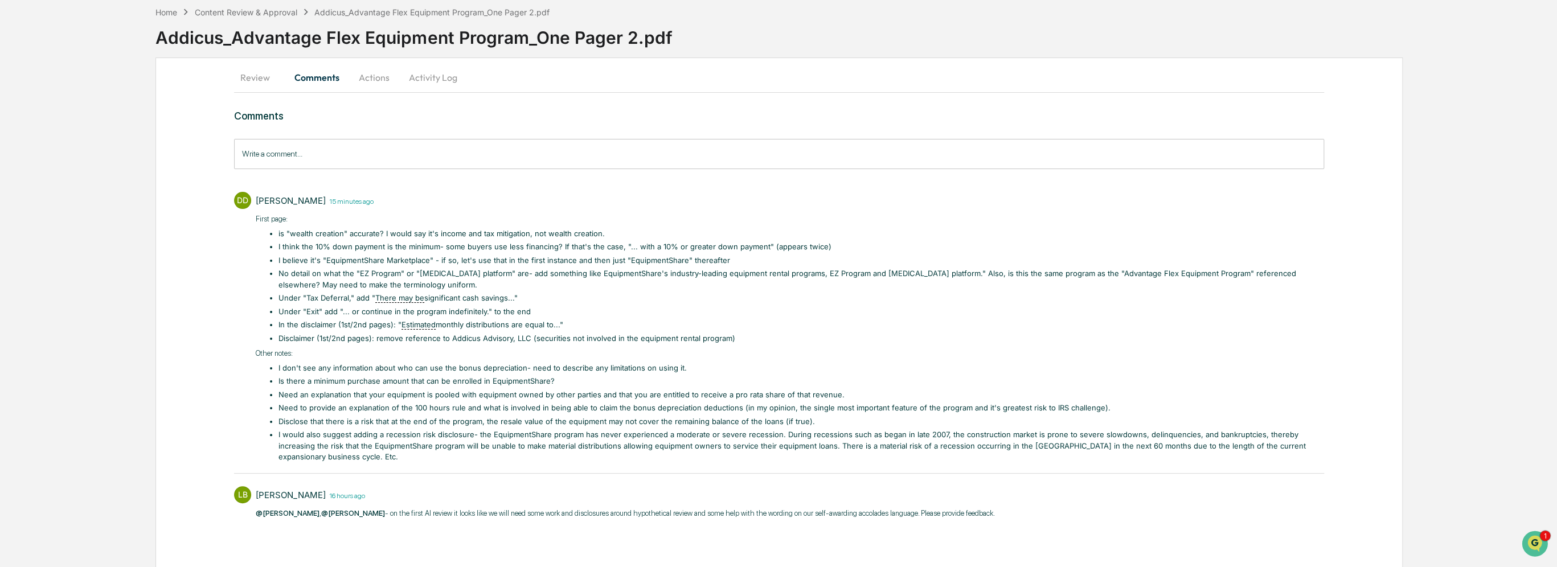
click at [293, 338] on li "Disclaimer (1st/2nd pages): remove reference to Addicus Advisory, LLC (securiti…" at bounding box center [802, 338] width 1046 height 11
click at [363, 81] on button "Actions" at bounding box center [374, 77] width 51 height 27
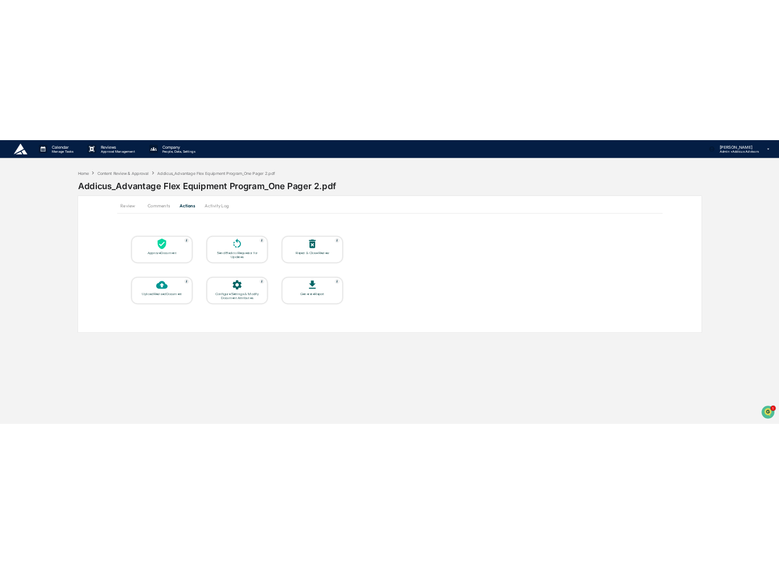
scroll to position [0, 0]
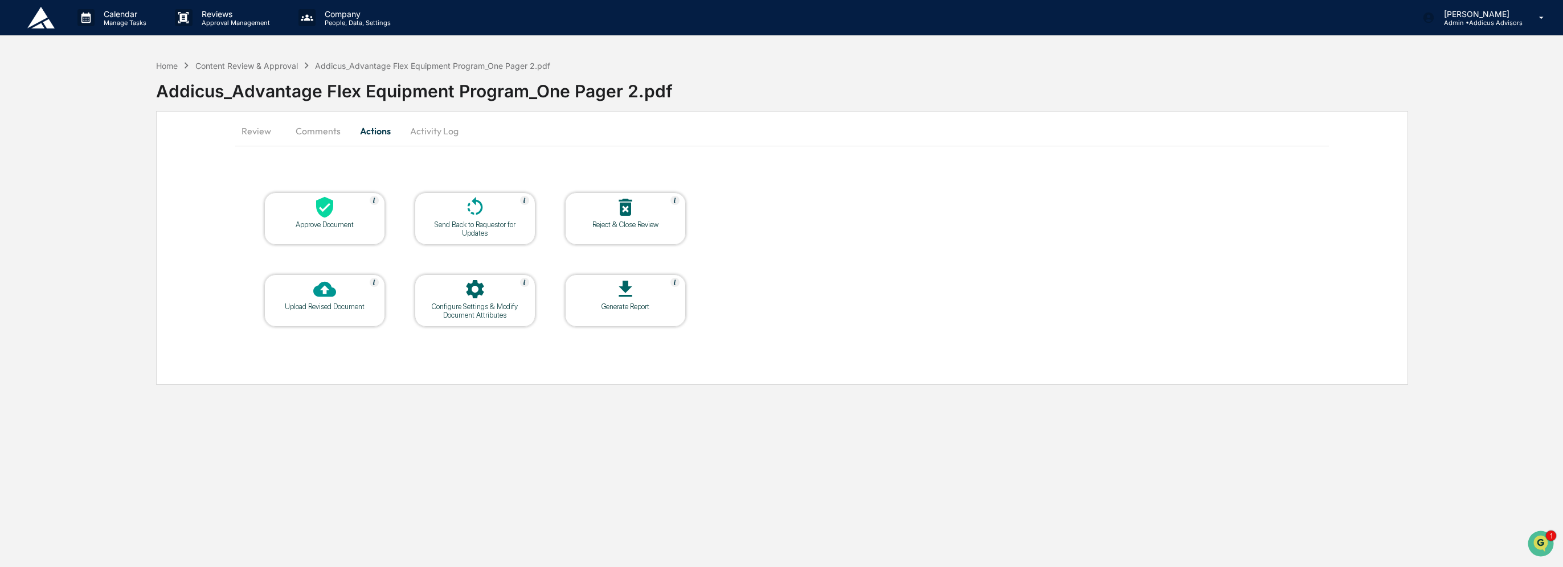
click at [257, 133] on button "Review" at bounding box center [260, 130] width 51 height 27
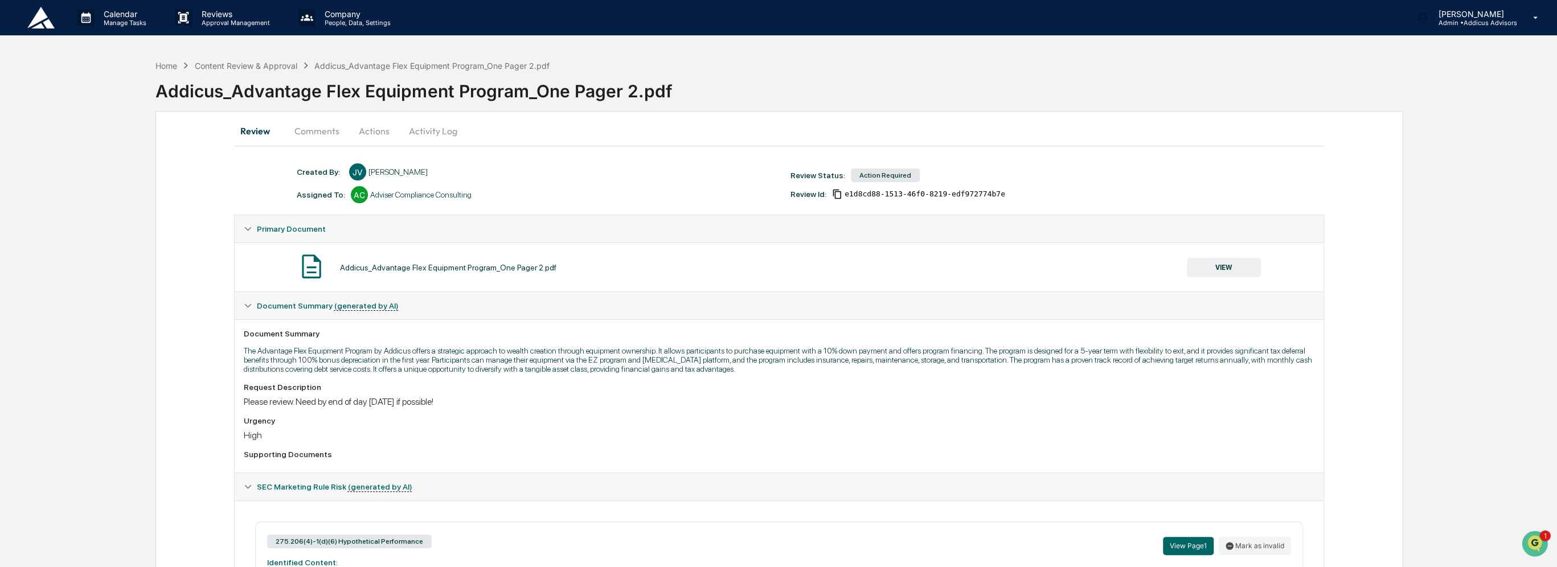
click at [372, 130] on button "Actions" at bounding box center [374, 130] width 51 height 27
